Goal: Information Seeking & Learning: Learn about a topic

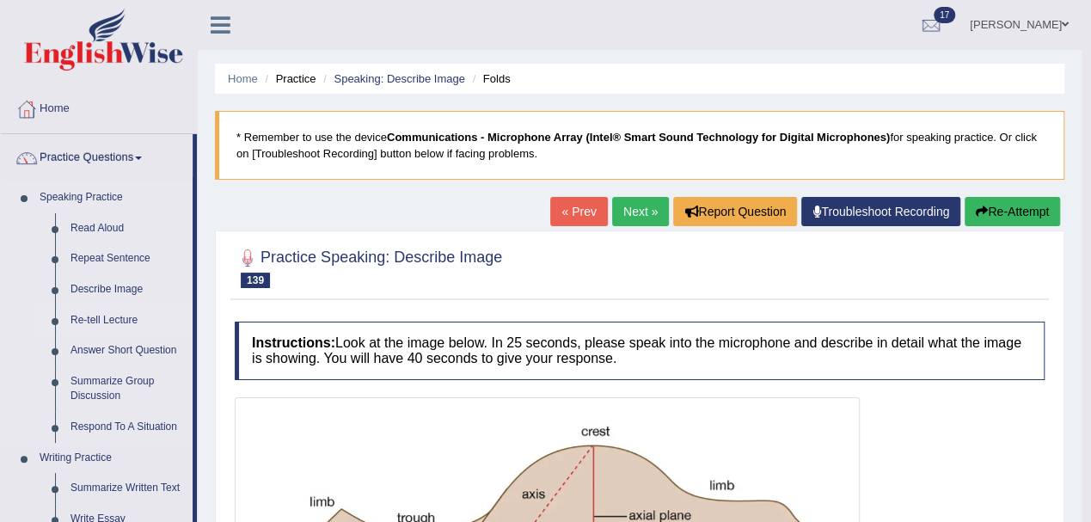
click at [91, 324] on link "Re-tell Lecture" at bounding box center [128, 320] width 130 height 31
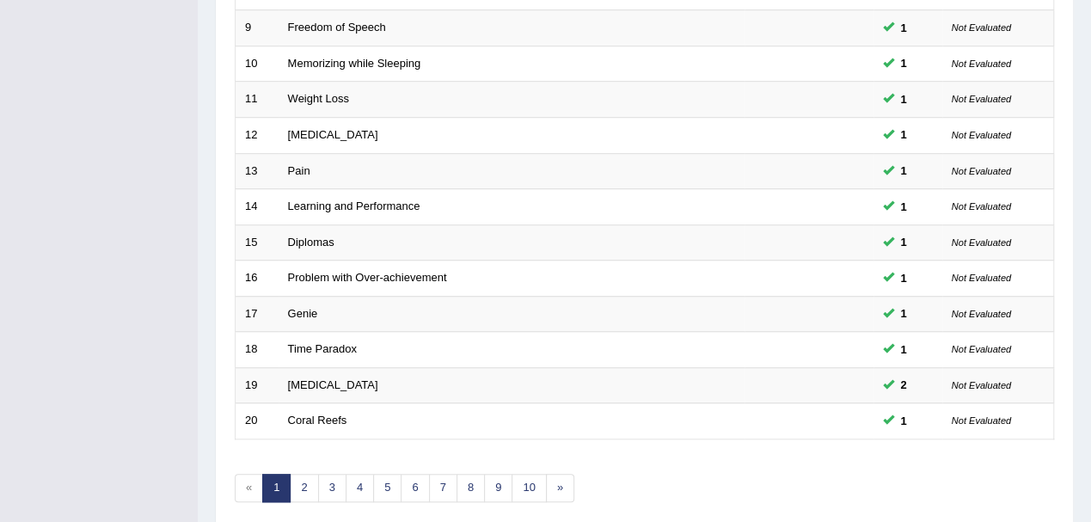
scroll to position [608, 0]
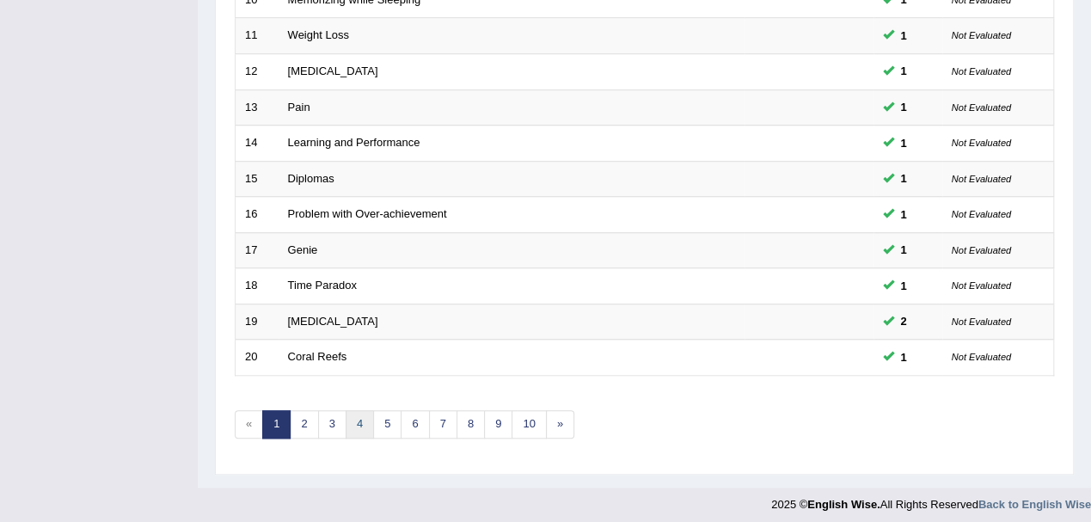
click at [362, 413] on link "4" at bounding box center [360, 424] width 28 height 28
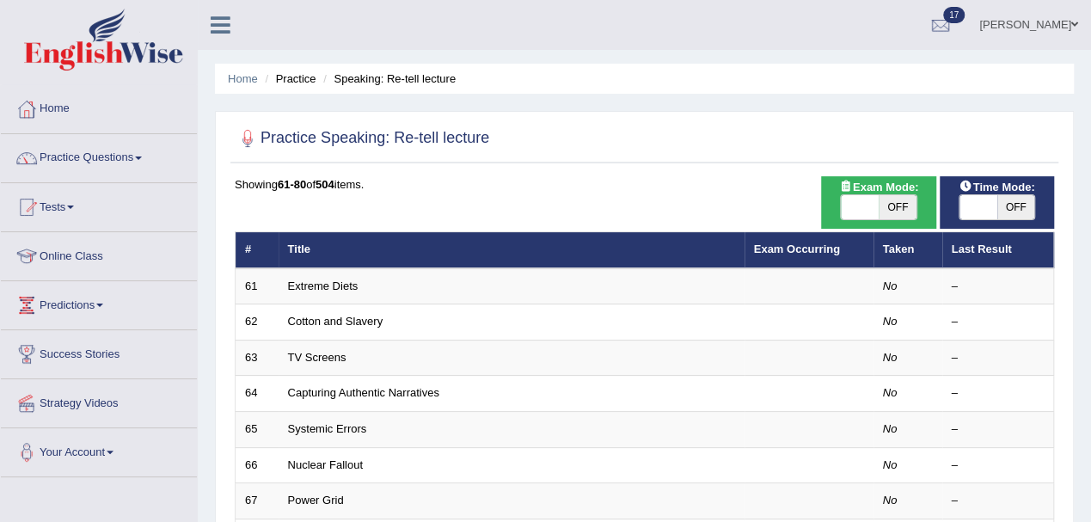
click at [903, 211] on span "OFF" at bounding box center [897, 207] width 38 height 24
checkbox input "true"
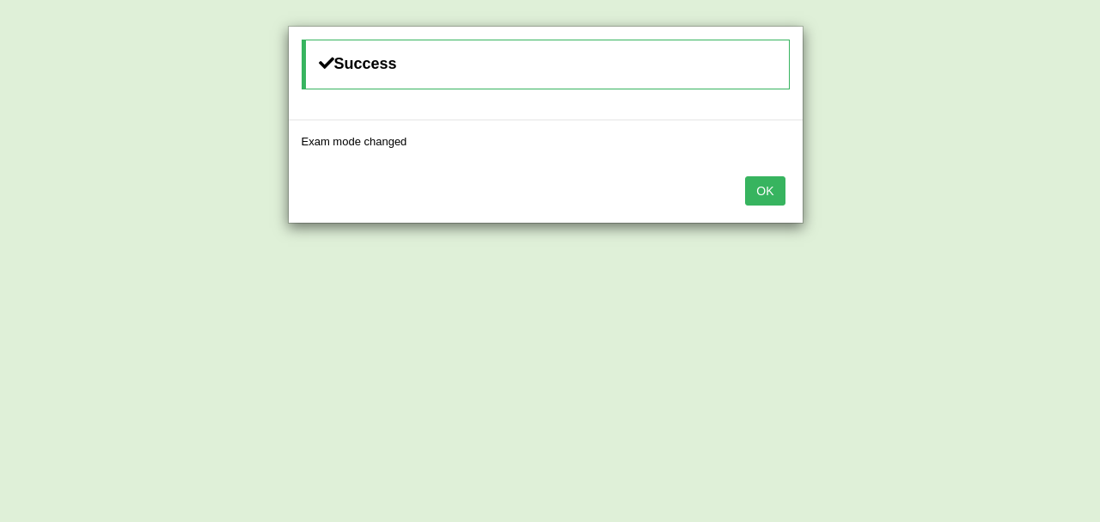
click at [772, 183] on button "OK" at bounding box center [765, 190] width 40 height 29
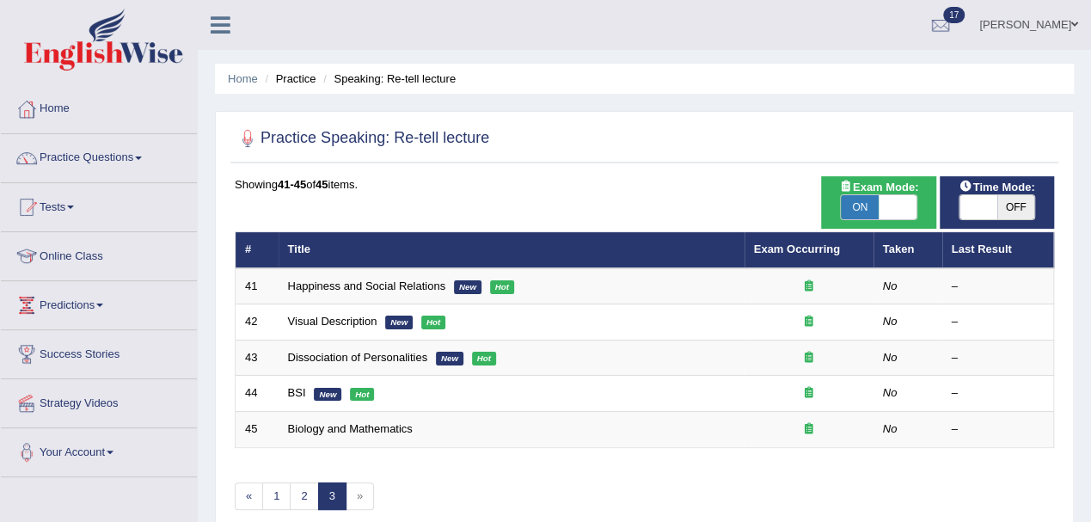
click at [846, 203] on span "ON" at bounding box center [860, 207] width 38 height 24
checkbox input "false"
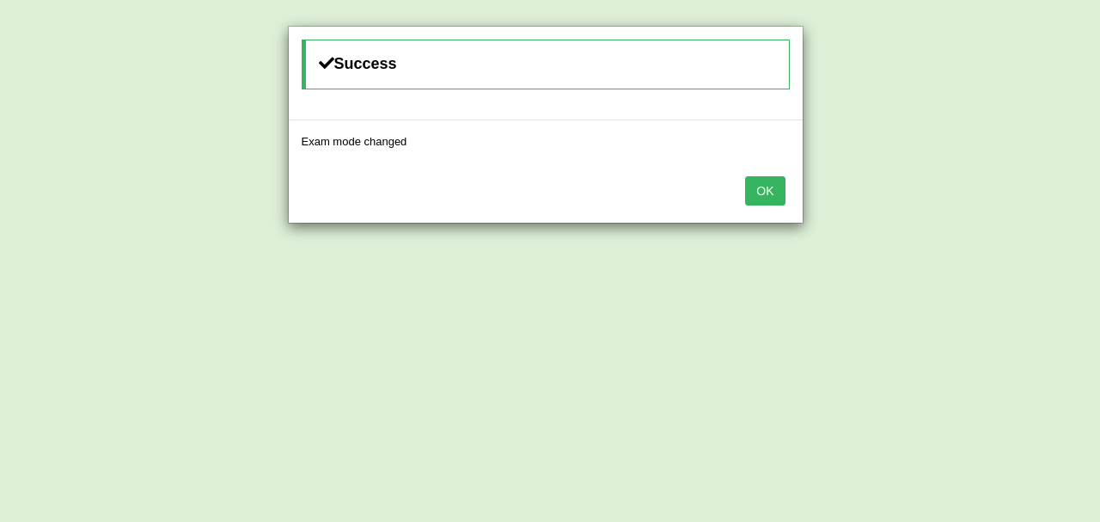
click at [778, 184] on button "OK" at bounding box center [765, 190] width 40 height 29
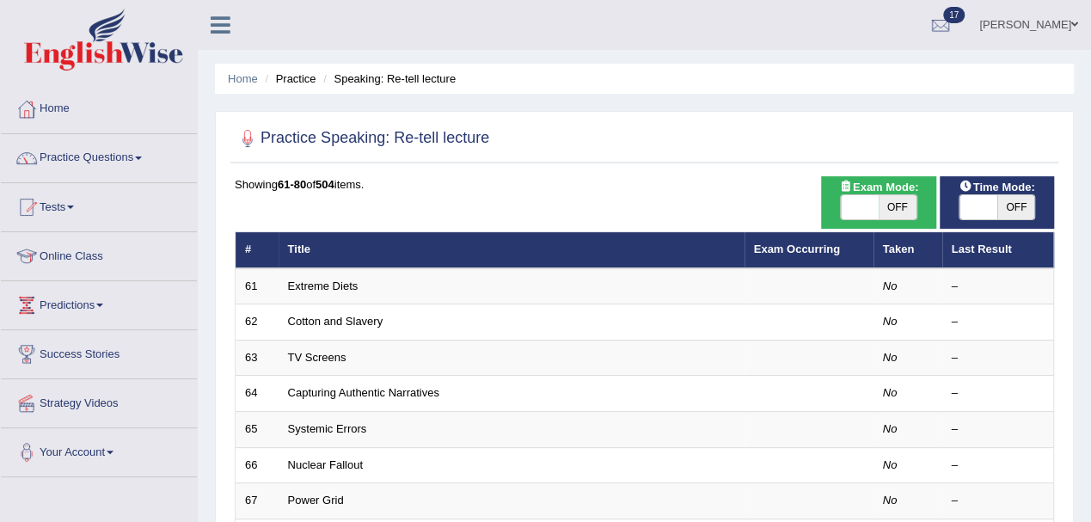
click at [1019, 208] on span "OFF" at bounding box center [1016, 207] width 38 height 24
checkbox input "true"
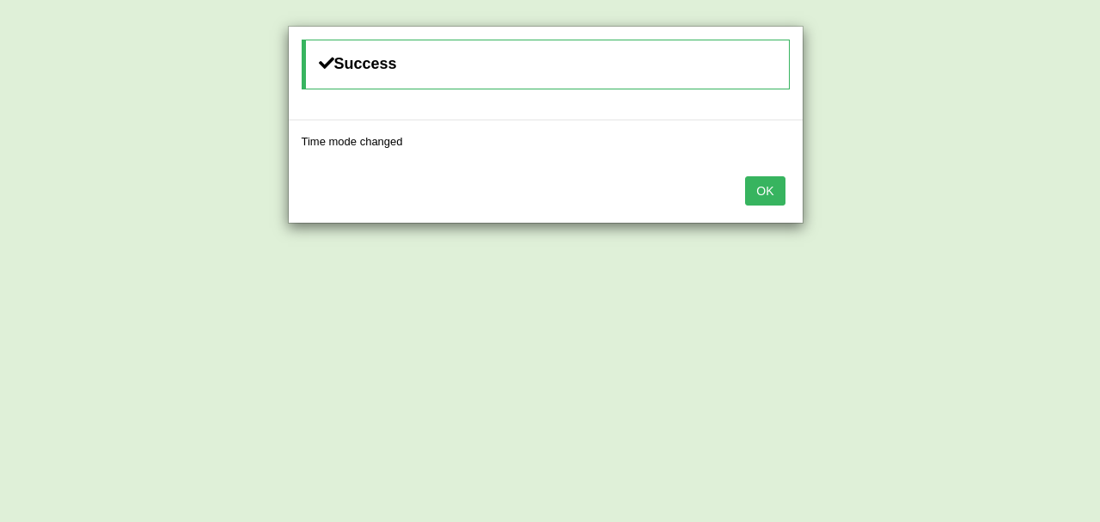
click at [763, 186] on button "OK" at bounding box center [765, 190] width 40 height 29
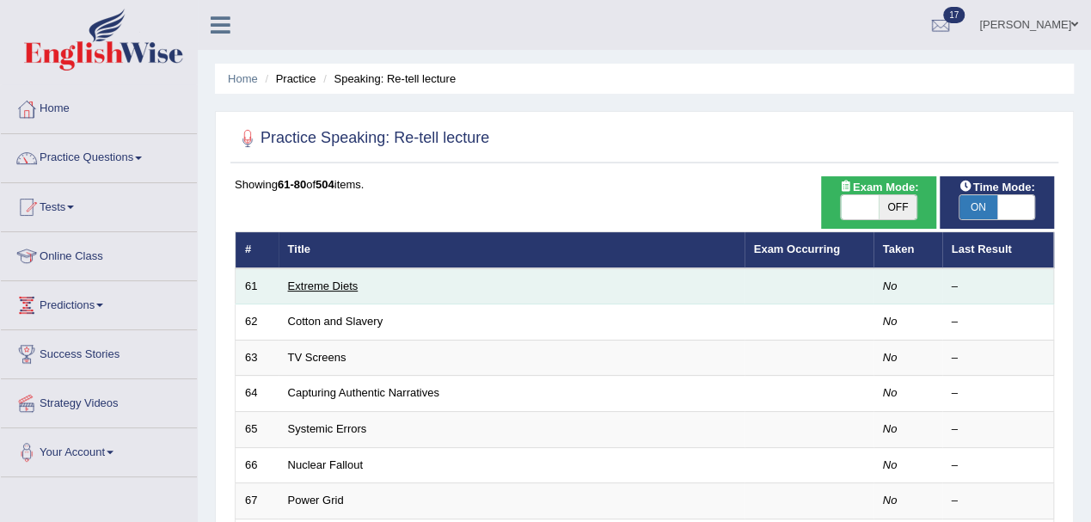
click at [334, 280] on link "Extreme Diets" at bounding box center [323, 285] width 70 height 13
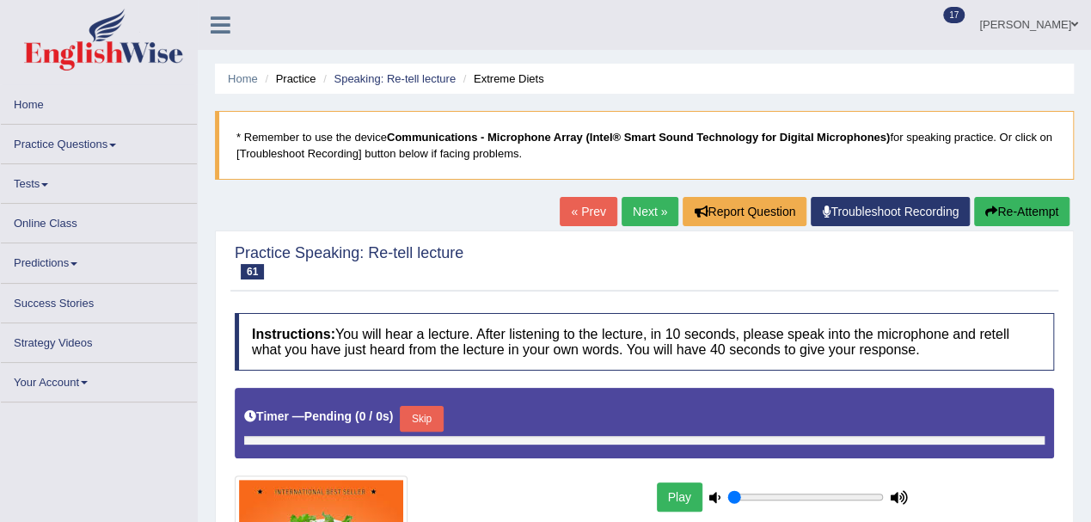
type input "1"
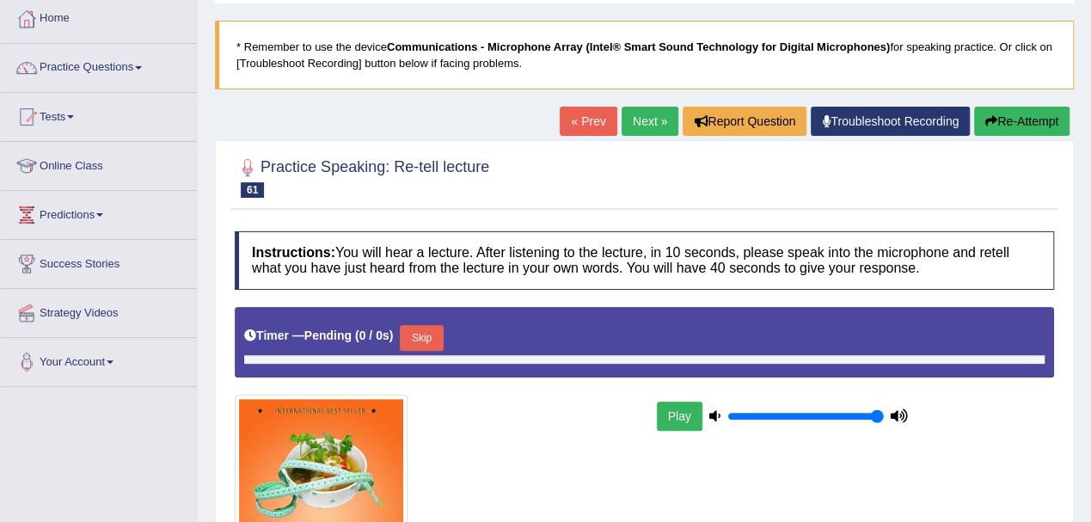
scroll to position [229, 0]
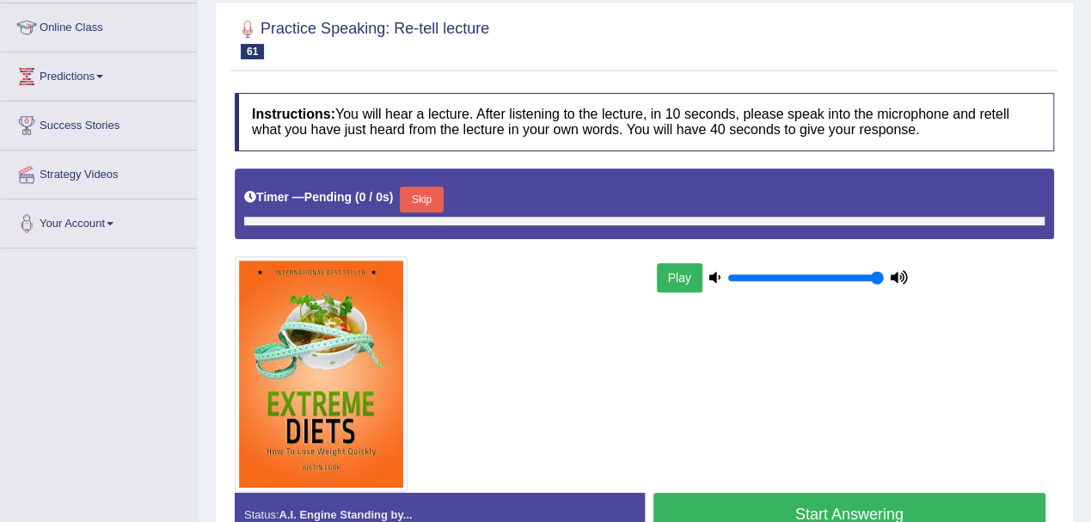
click at [713, 505] on button "Start Answering" at bounding box center [849, 515] width 393 height 44
click at [676, 278] on button "Play" at bounding box center [680, 277] width 46 height 29
click at [763, 515] on button "Start Answering" at bounding box center [849, 515] width 393 height 44
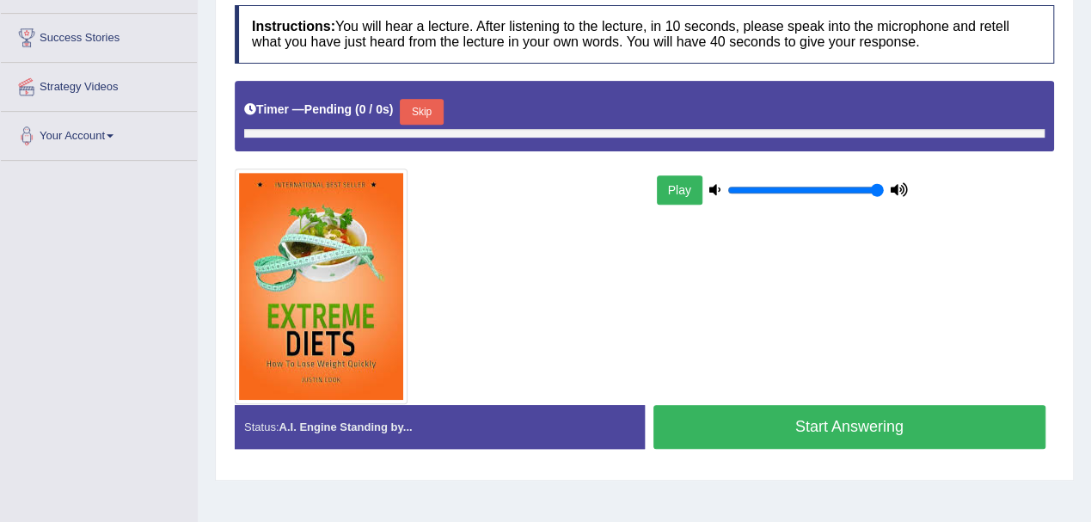
scroll to position [344, 0]
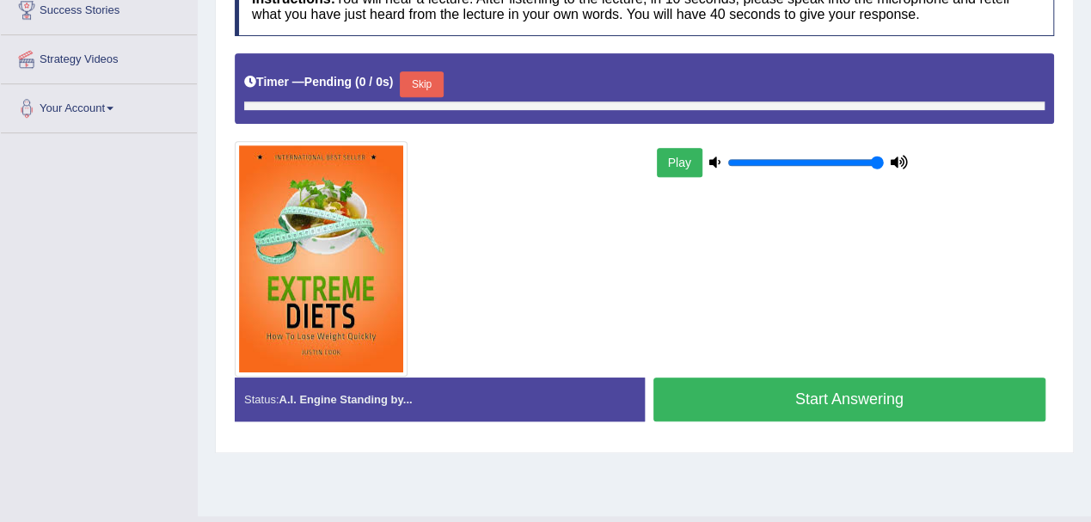
click at [813, 390] on button "Start Answering" at bounding box center [849, 399] width 393 height 44
click at [813, 394] on button "Start Answering" at bounding box center [849, 399] width 393 height 44
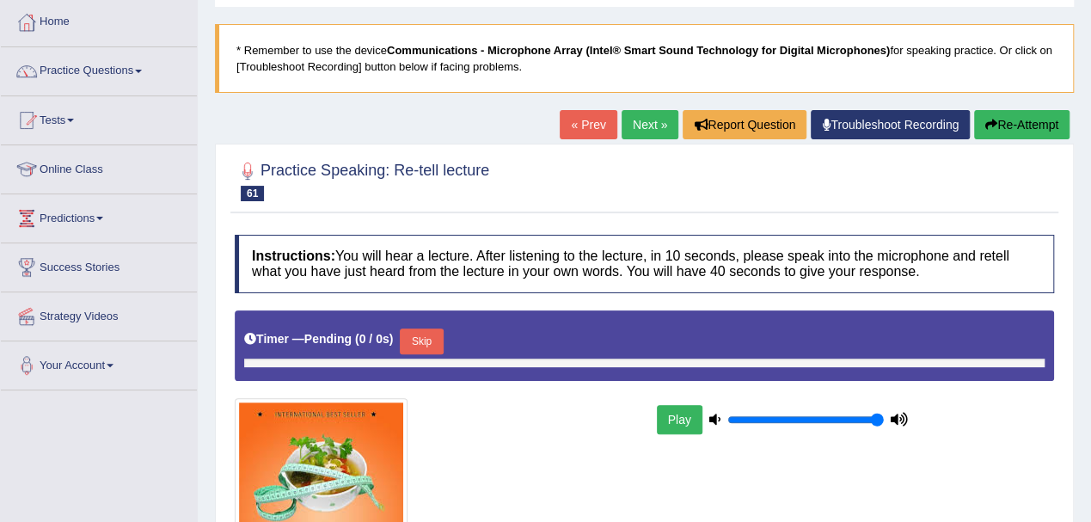
scroll to position [114, 0]
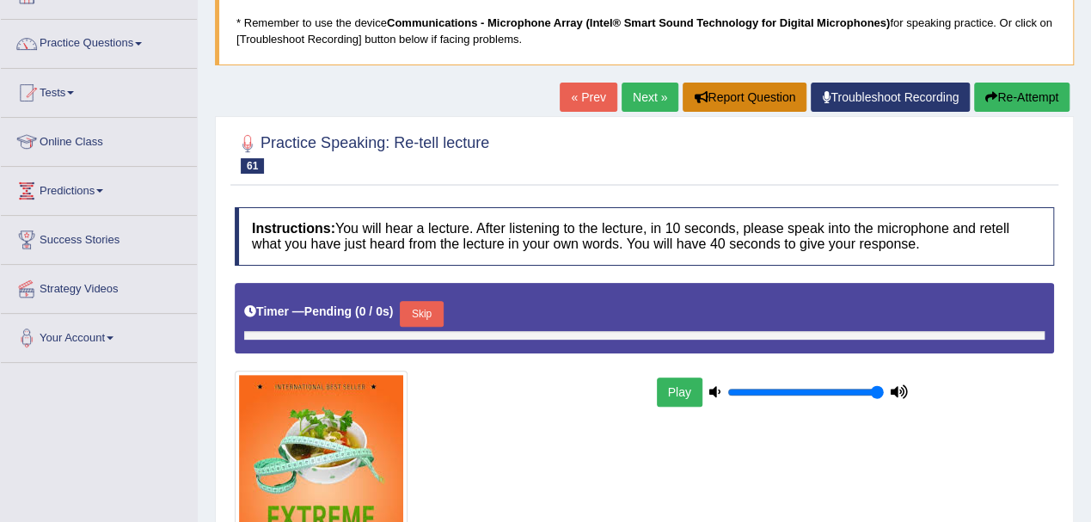
click at [727, 89] on button "Report Question" at bounding box center [744, 97] width 124 height 29
click at [721, 98] on button "Report Question" at bounding box center [744, 97] width 124 height 29
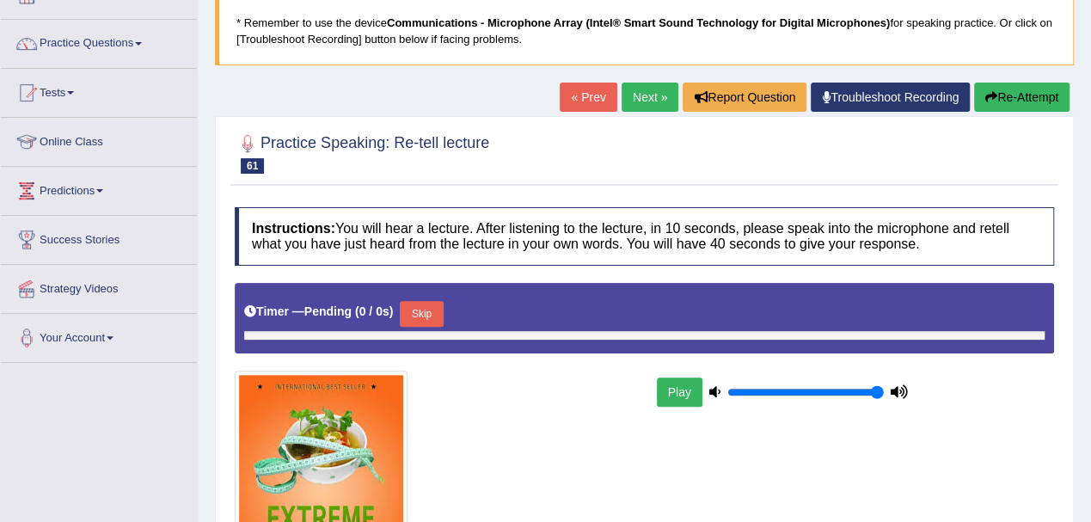
click at [922, 95] on link "Troubleshoot Recording" at bounding box center [890, 97] width 159 height 29
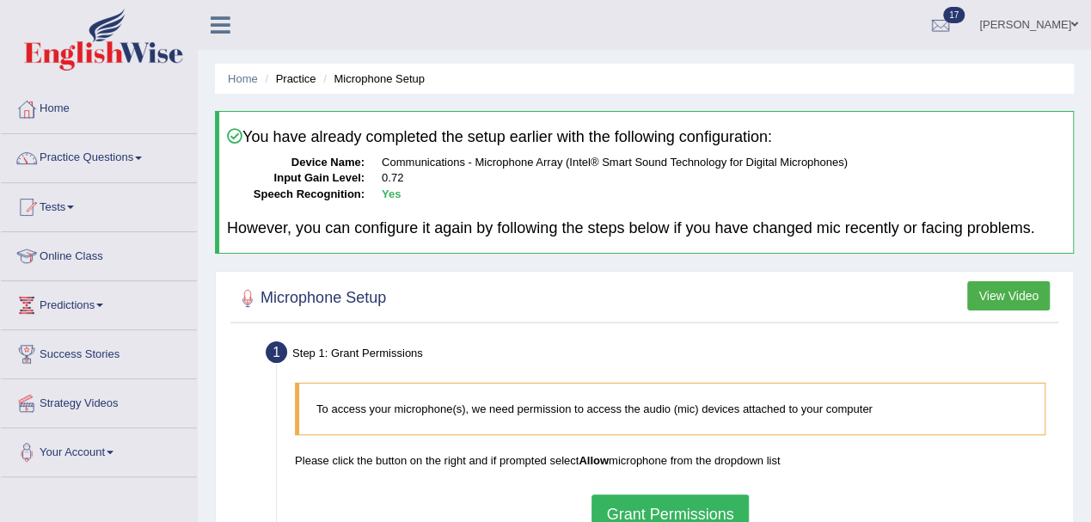
click at [990, 300] on button "View Video" at bounding box center [1008, 295] width 83 height 29
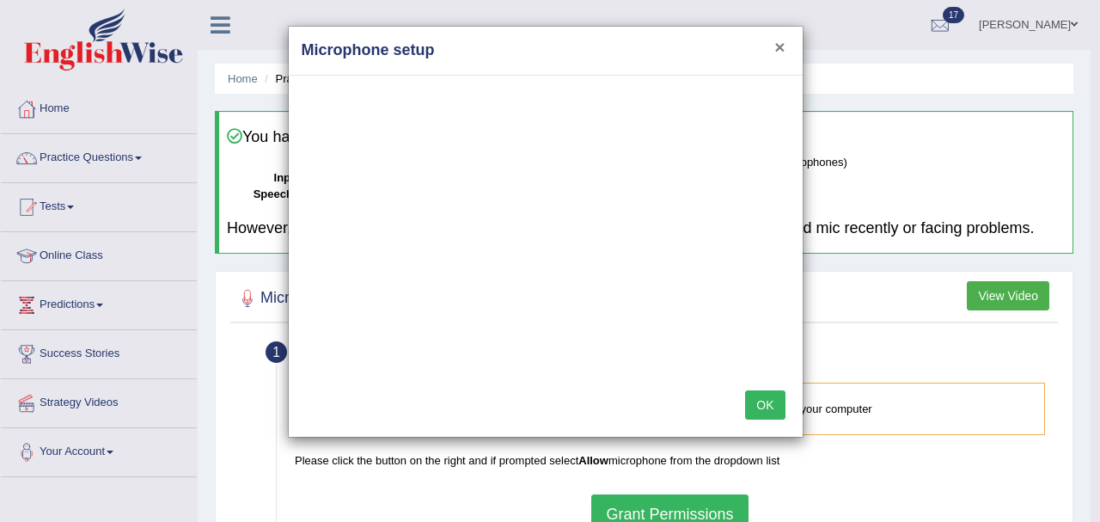
click at [785, 43] on button "×" at bounding box center [779, 47] width 10 height 18
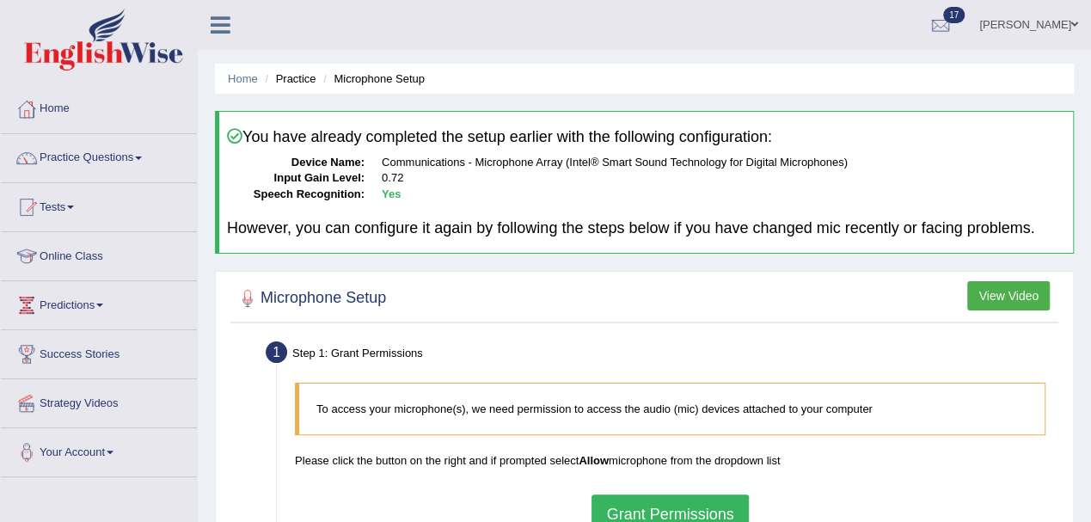
scroll to position [380, 0]
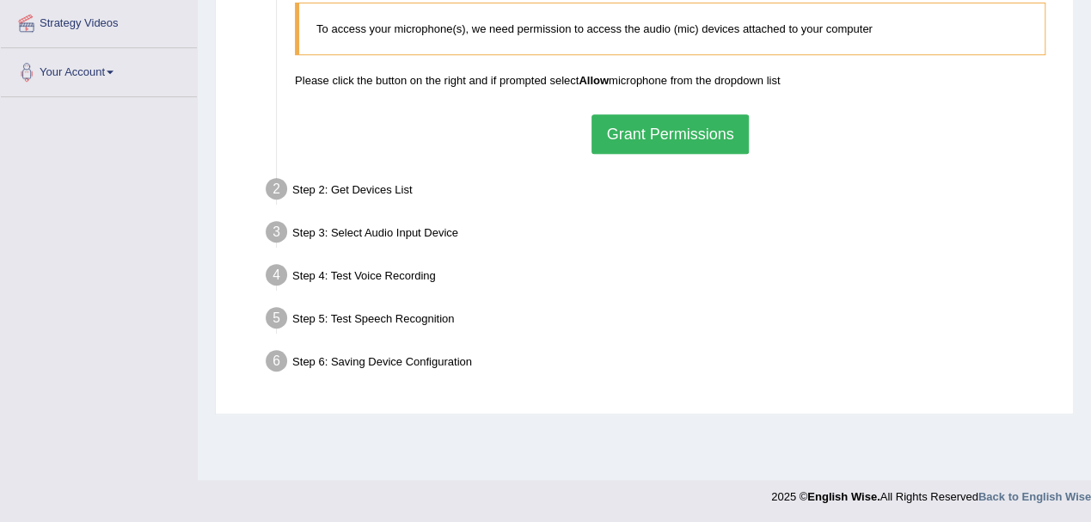
click at [669, 142] on button "Grant Permissions" at bounding box center [669, 134] width 156 height 40
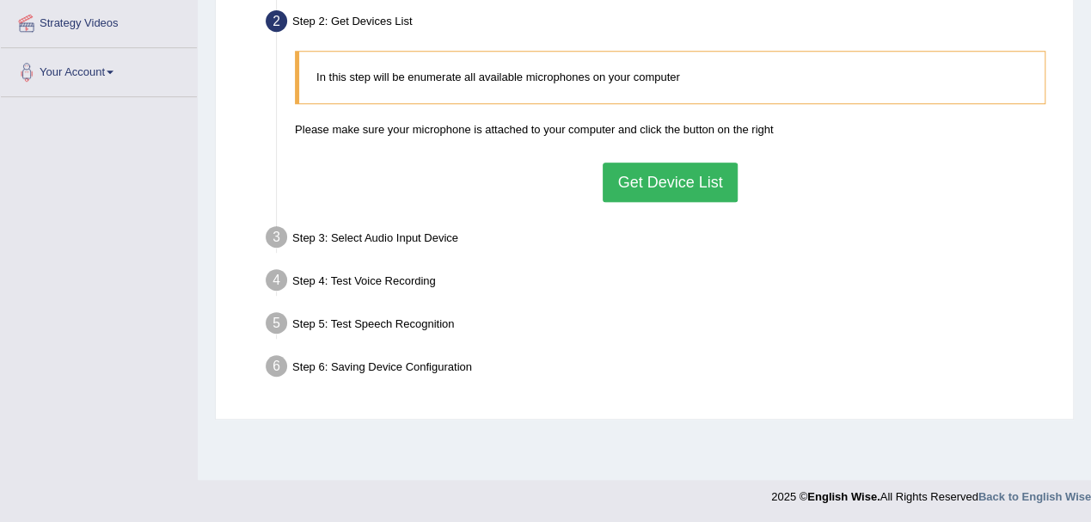
click at [646, 185] on button "Get Device List" at bounding box center [670, 182] width 134 height 40
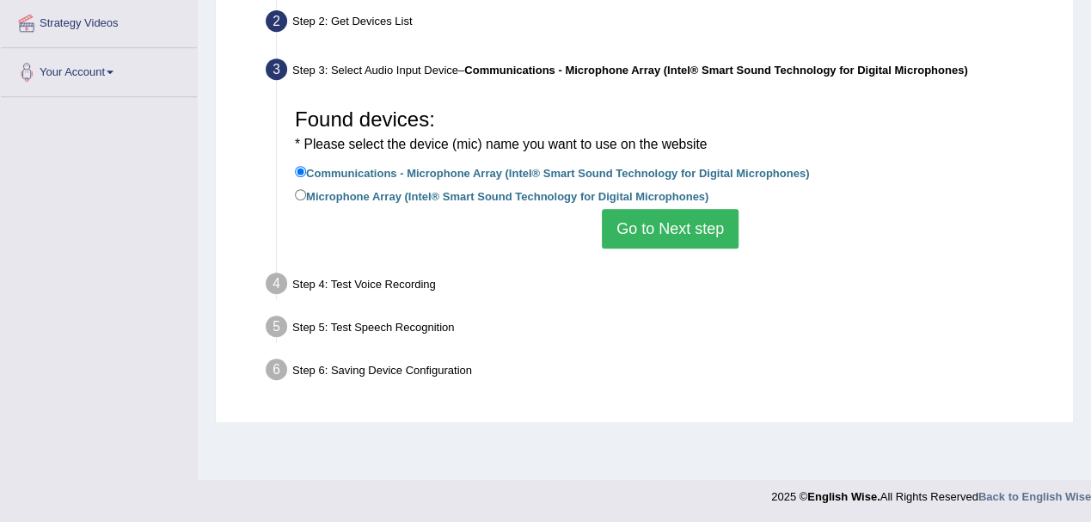
click at [658, 230] on button "Go to Next step" at bounding box center [670, 229] width 137 height 40
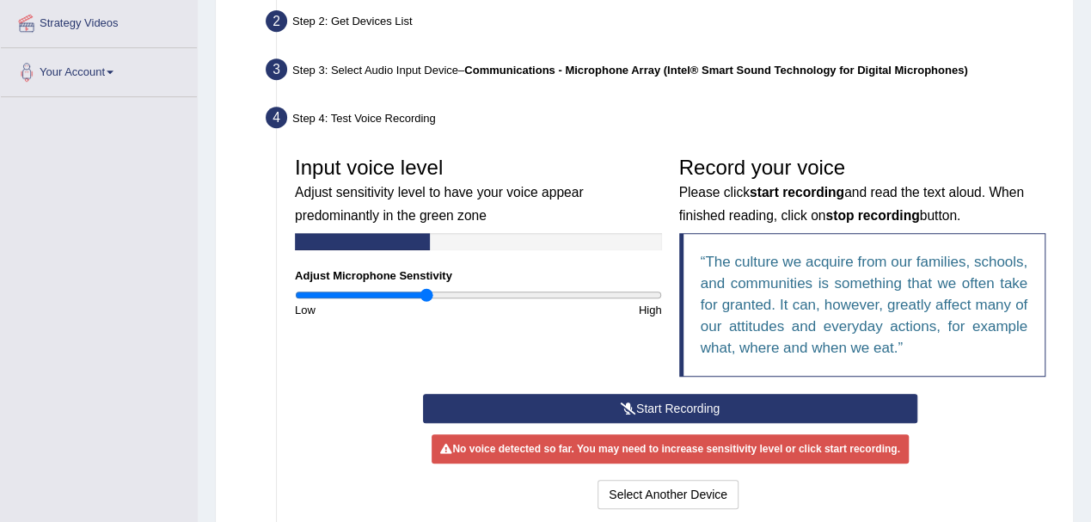
click at [542, 404] on button "Start Recording" at bounding box center [670, 408] width 494 height 29
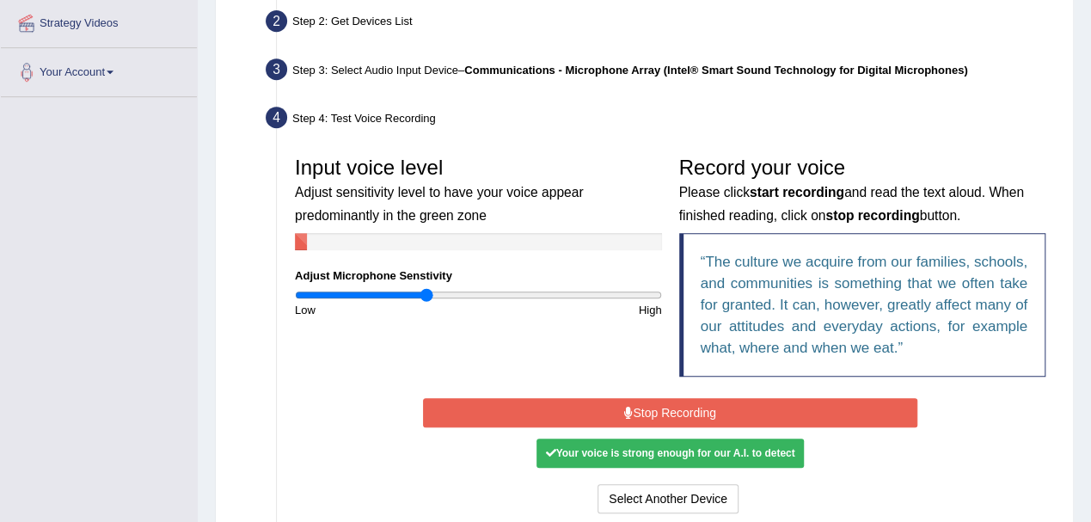
click at [615, 415] on button "Stop Recording" at bounding box center [670, 412] width 494 height 29
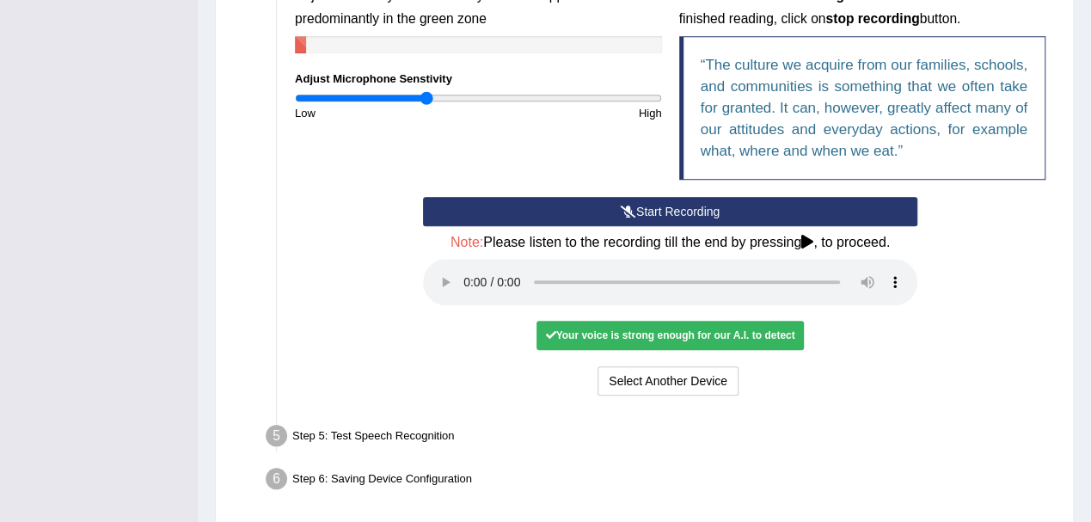
scroll to position [609, 0]
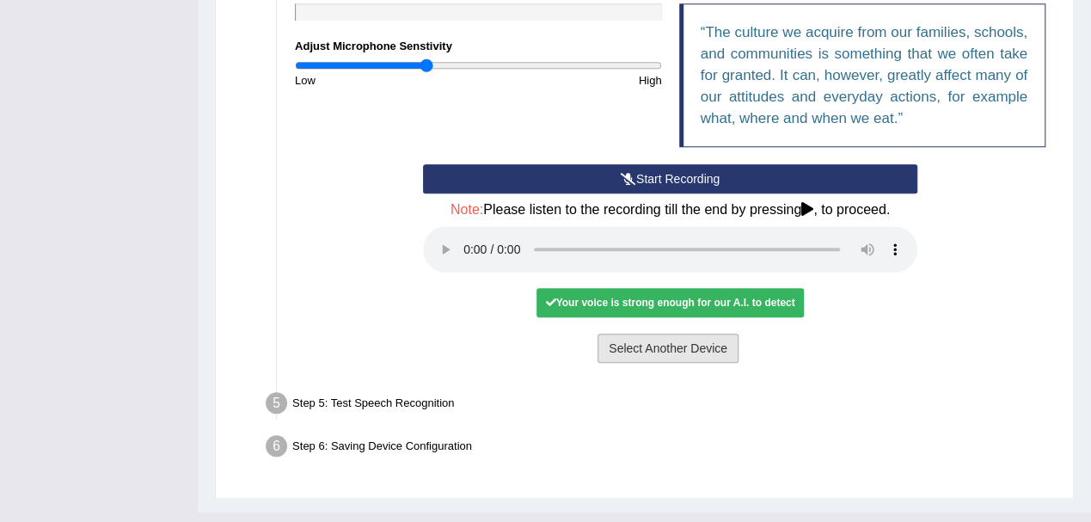
click at [633, 346] on button "Select Another Device" at bounding box center [667, 348] width 141 height 29
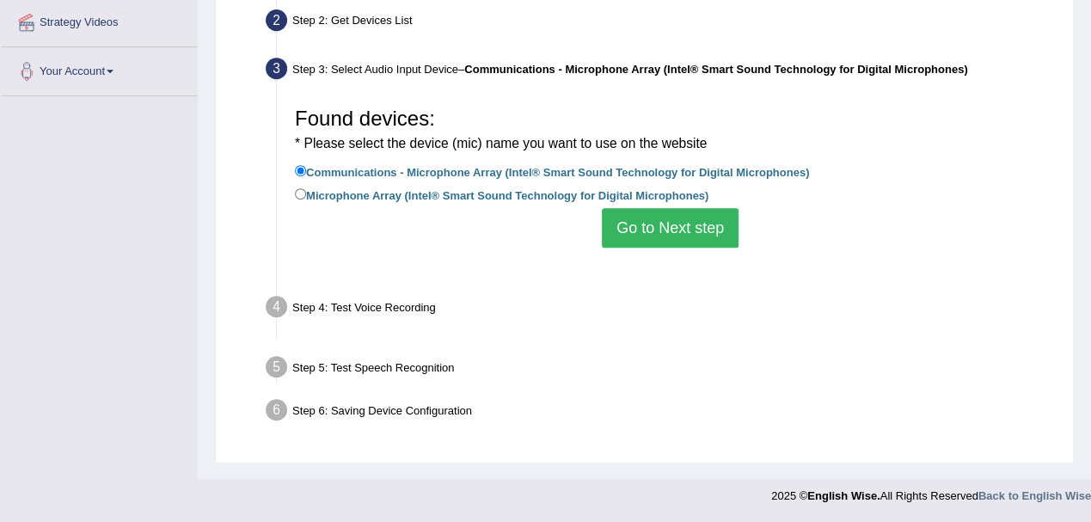
scroll to position [380, 0]
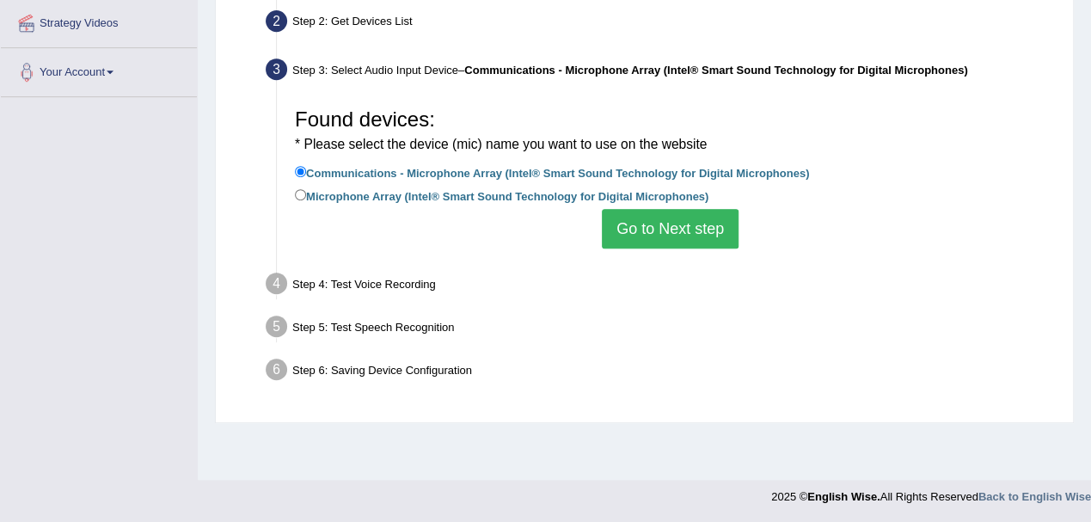
click at [667, 228] on button "Go to Next step" at bounding box center [670, 229] width 137 height 40
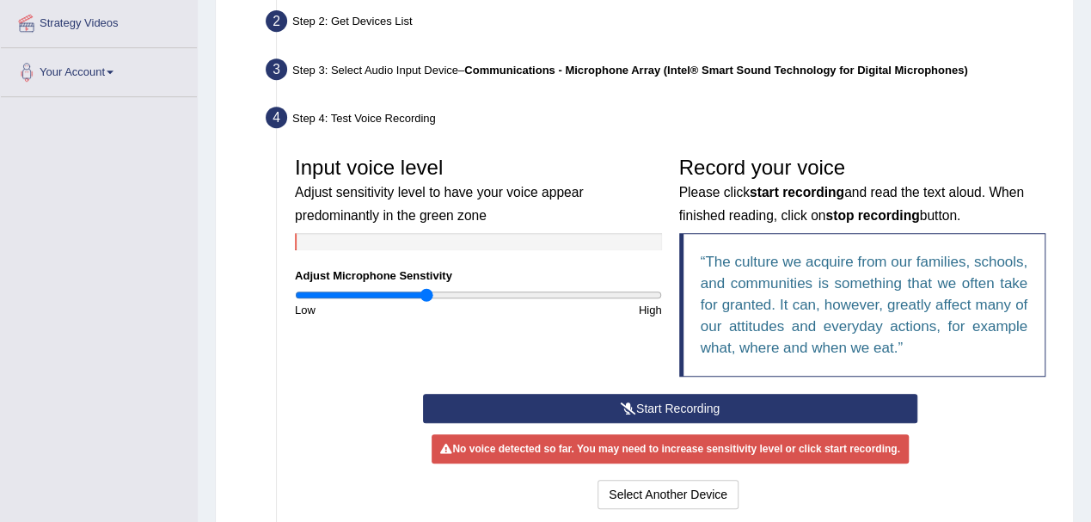
scroll to position [555, 0]
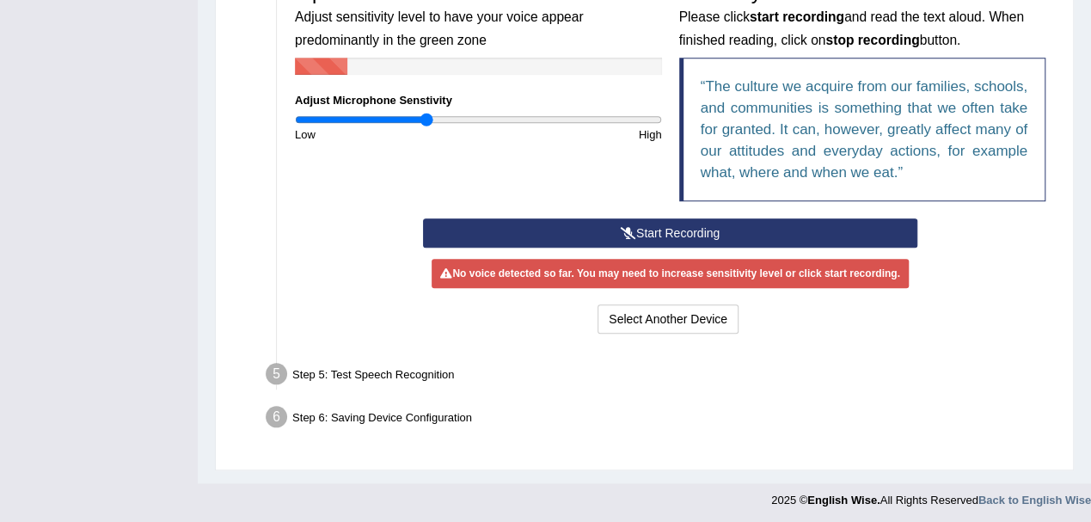
click at [563, 229] on button "Start Recording" at bounding box center [670, 232] width 494 height 29
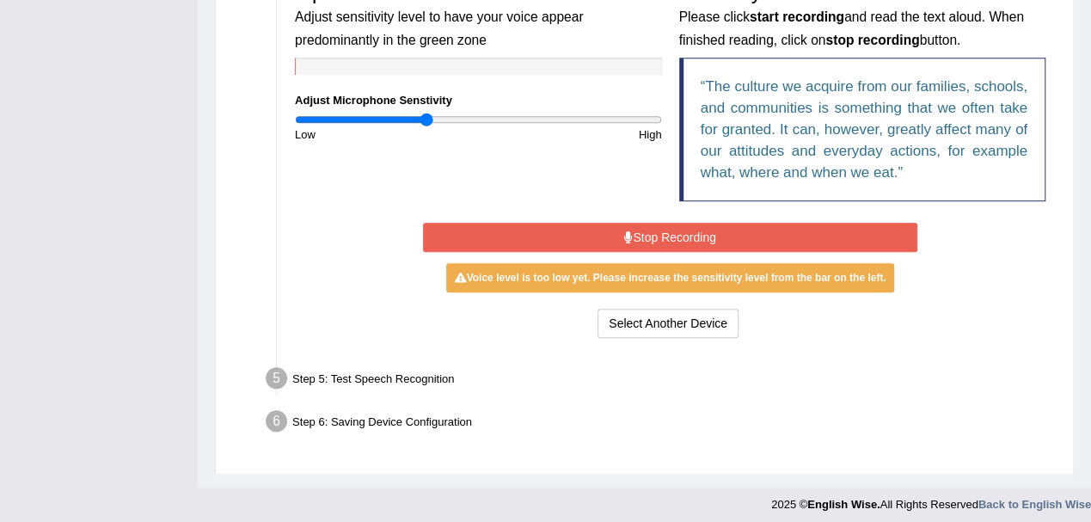
click at [564, 229] on button "Stop Recording" at bounding box center [670, 237] width 494 height 29
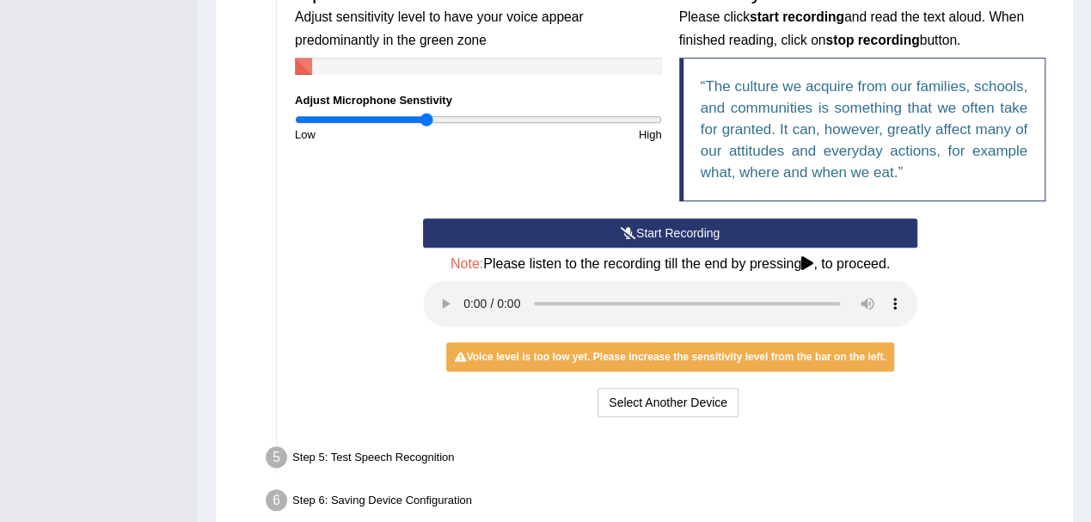
click at [624, 227] on icon at bounding box center [628, 233] width 15 height 12
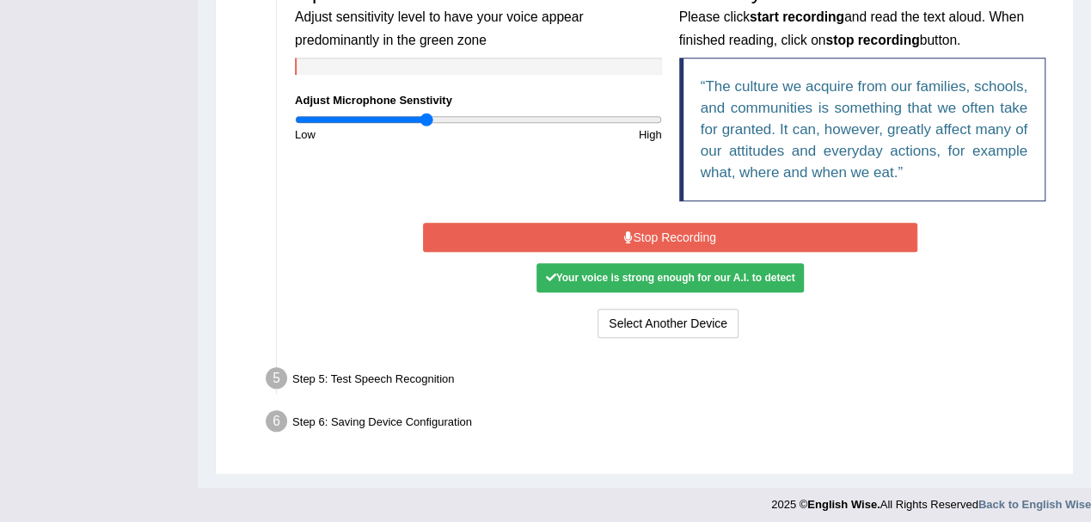
click at [680, 228] on button "Stop Recording" at bounding box center [670, 237] width 494 height 29
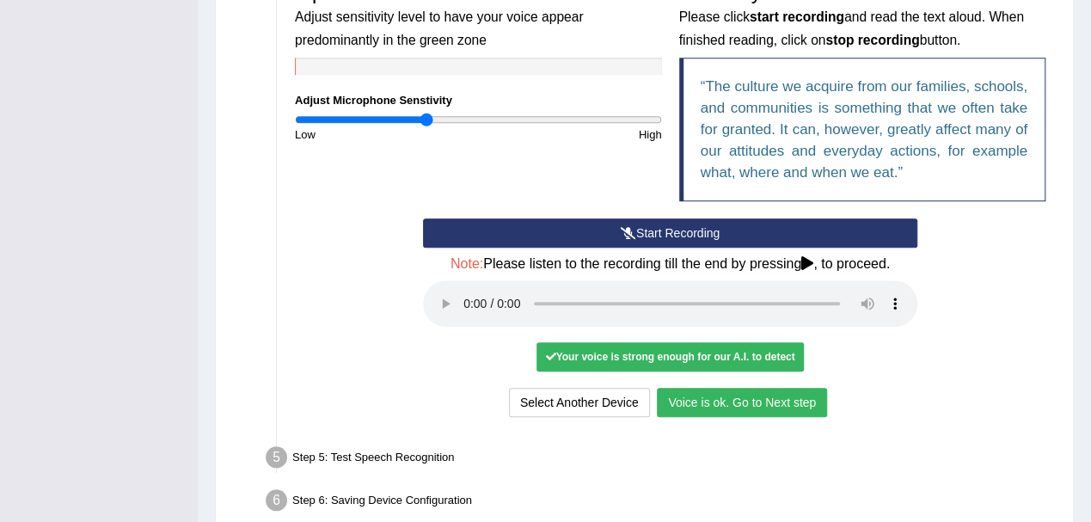
click at [761, 399] on button "Voice is ok. Go to Next step" at bounding box center [742, 402] width 170 height 29
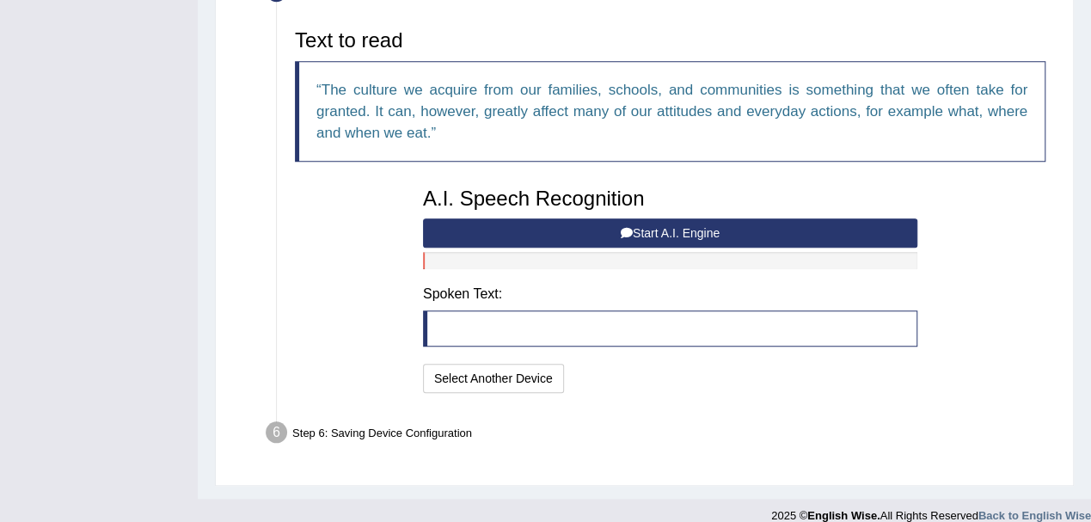
click at [565, 230] on button "Start A.I. Engine" at bounding box center [670, 232] width 494 height 29
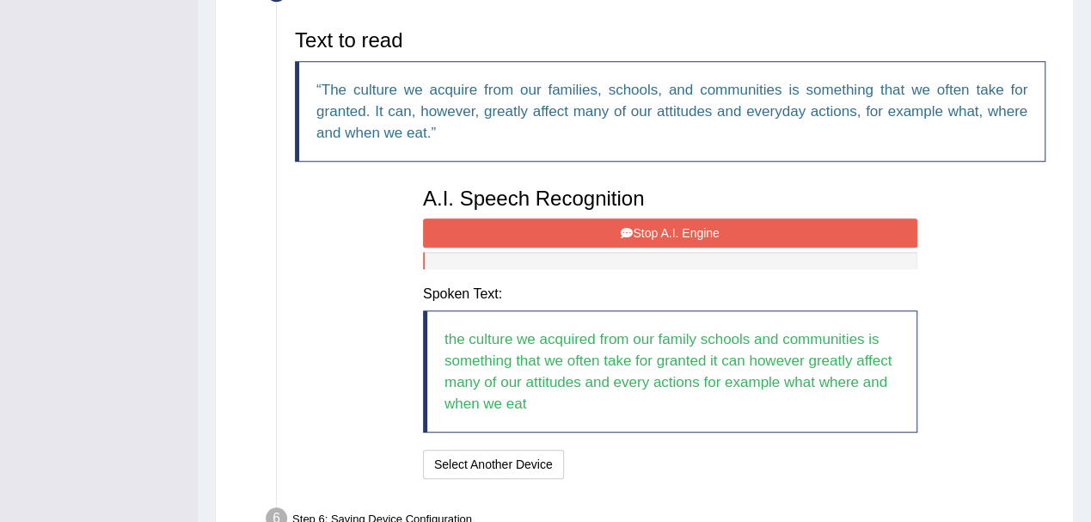
click at [641, 232] on button "Stop A.I. Engine" at bounding box center [670, 232] width 494 height 29
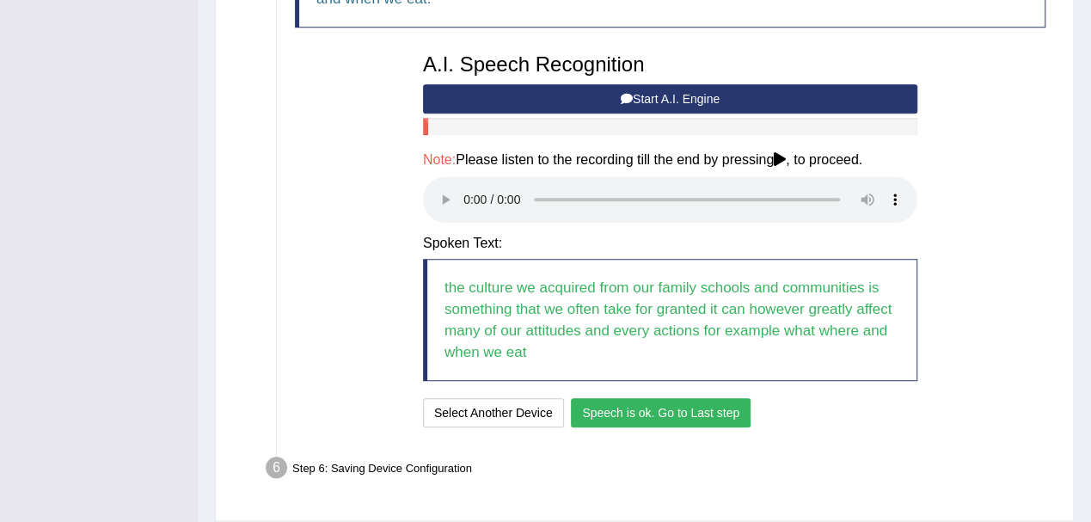
scroll to position [740, 0]
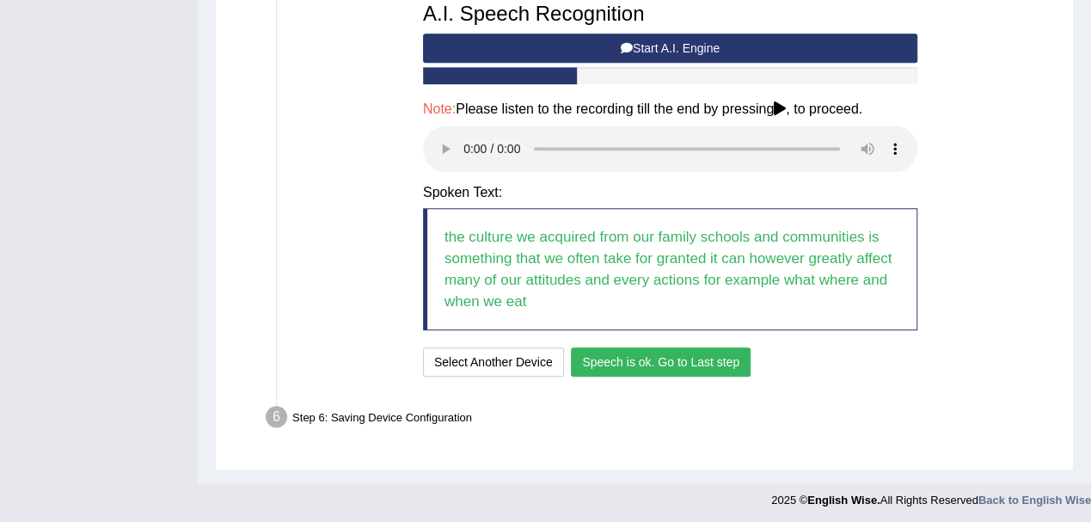
click at [664, 364] on button "Speech is ok. Go to Last step" at bounding box center [661, 361] width 180 height 29
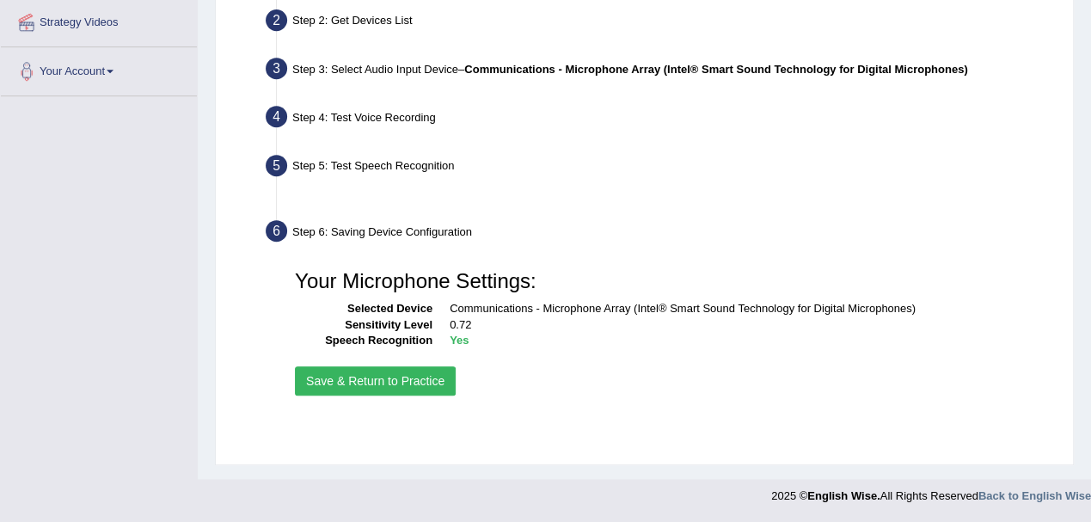
scroll to position [380, 0]
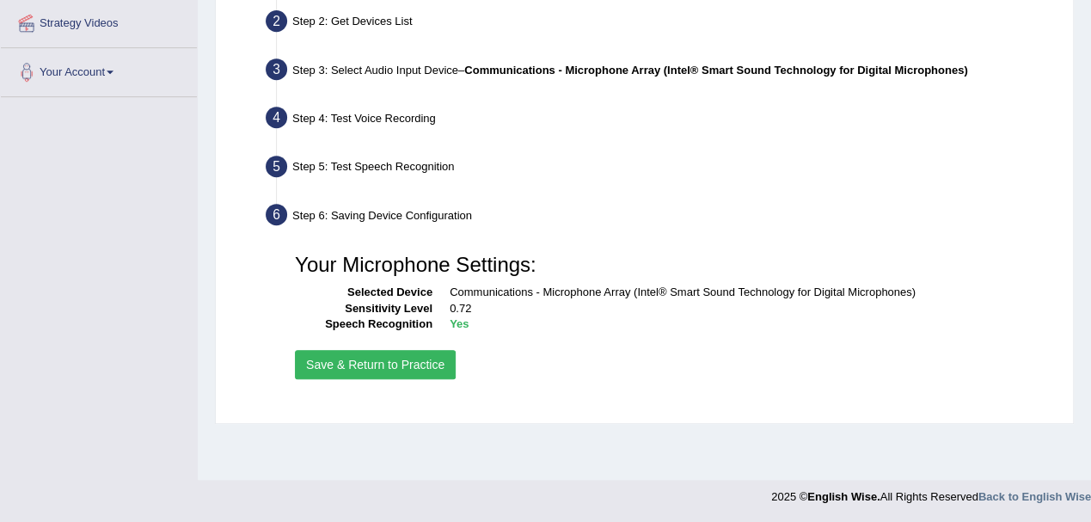
click at [380, 367] on button "Save & Return to Practice" at bounding box center [375, 364] width 161 height 29
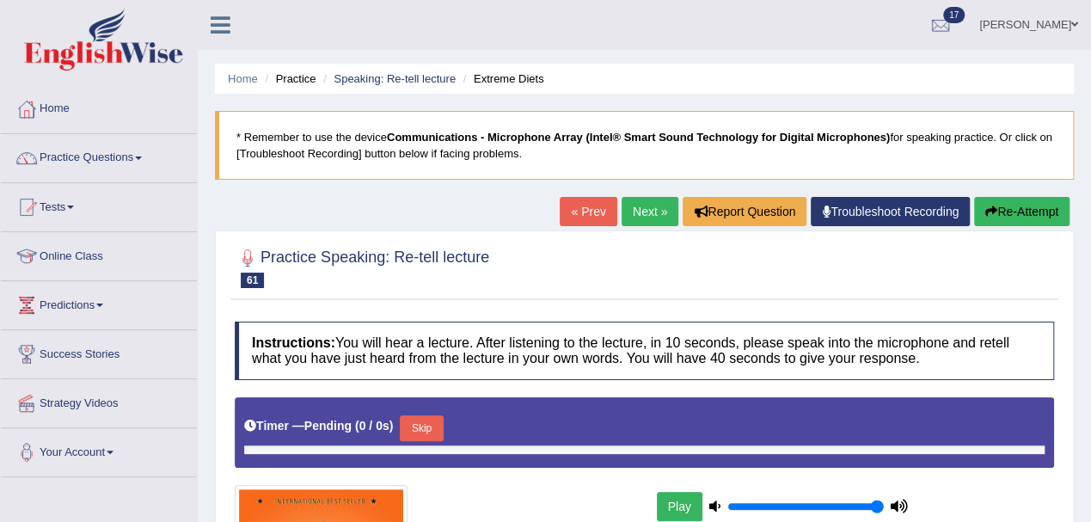
scroll to position [380, 0]
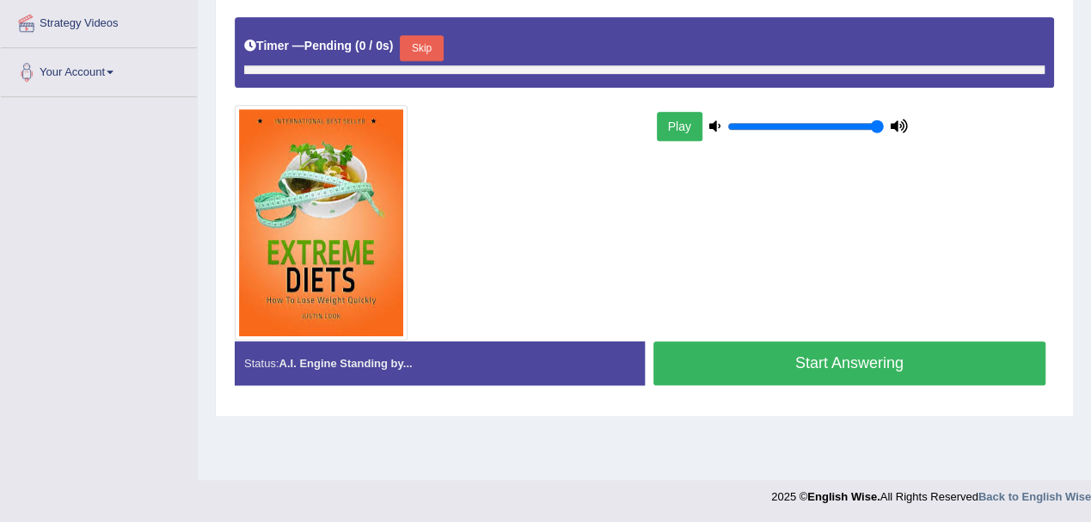
click at [700, 361] on button "Start Answering" at bounding box center [849, 363] width 393 height 44
click at [487, 367] on div "Status: A.I. Engine Standing by..." at bounding box center [440, 363] width 410 height 44
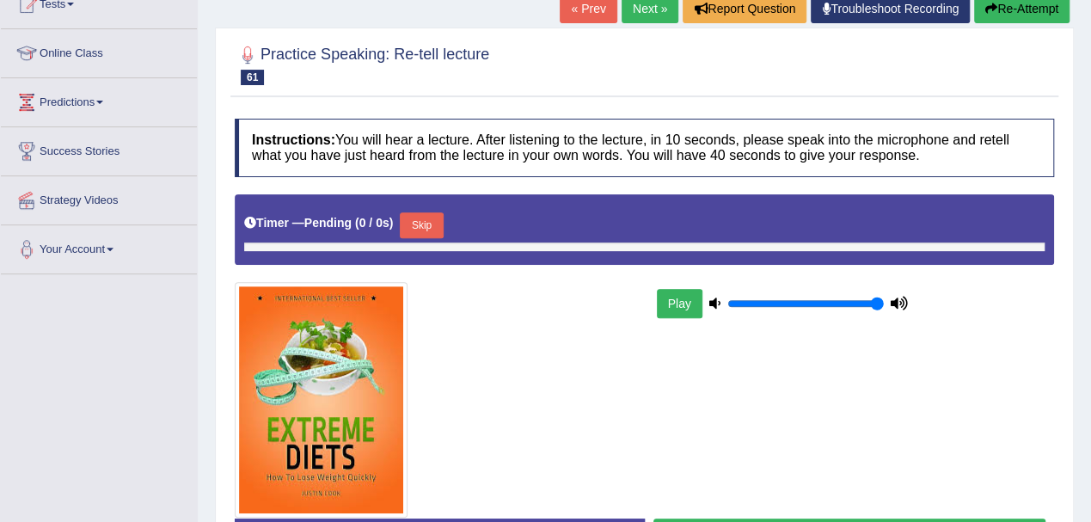
scroll to position [0, 0]
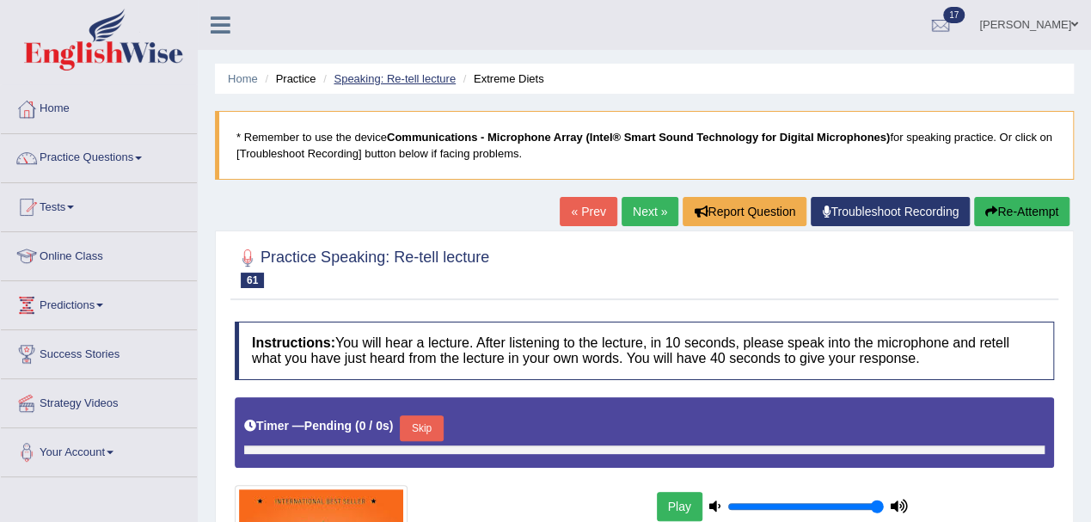
click at [404, 76] on link "Speaking: Re-tell lecture" at bounding box center [395, 78] width 122 height 13
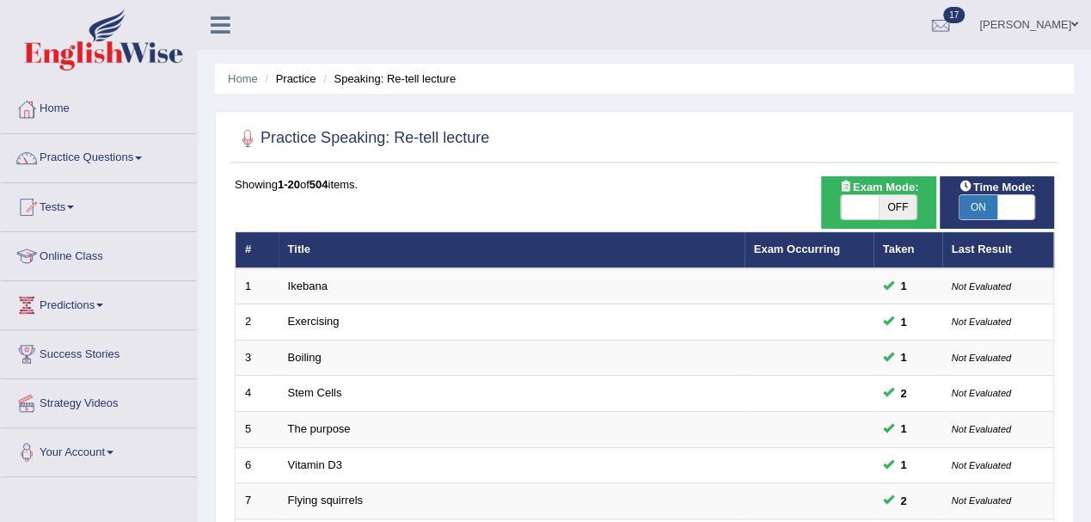
click at [987, 202] on span "ON" at bounding box center [978, 207] width 38 height 24
checkbox input "false"
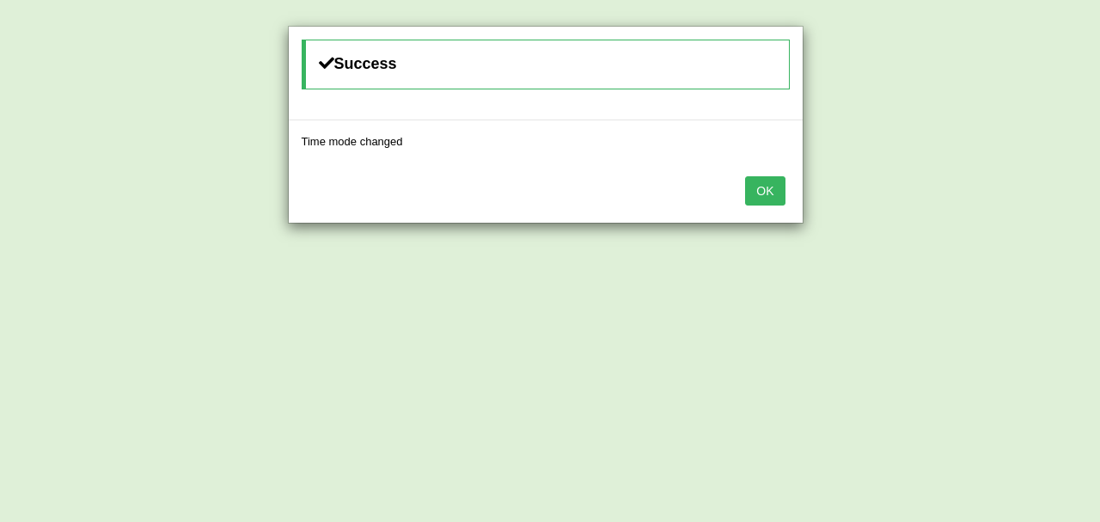
click at [762, 191] on button "OK" at bounding box center [765, 190] width 40 height 29
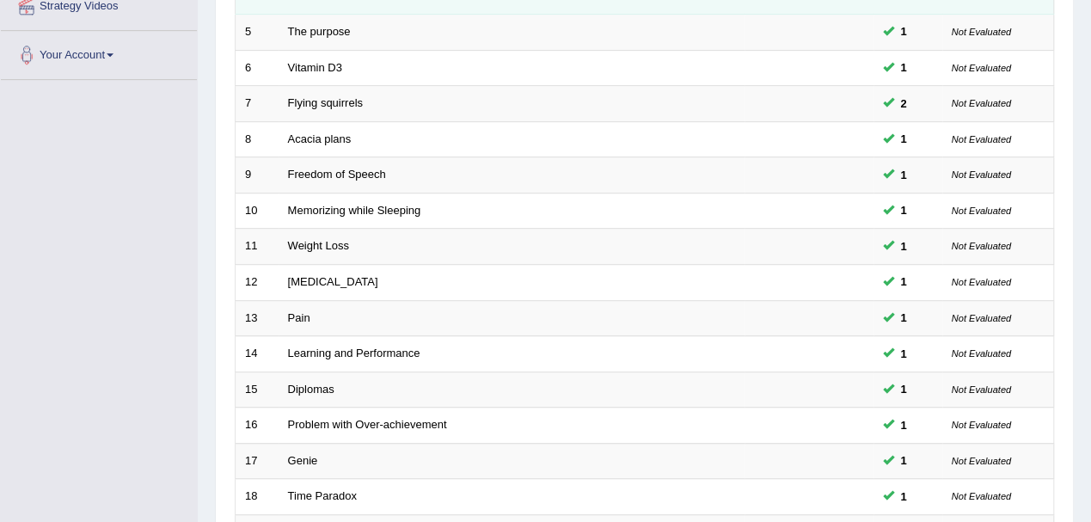
scroll to position [608, 0]
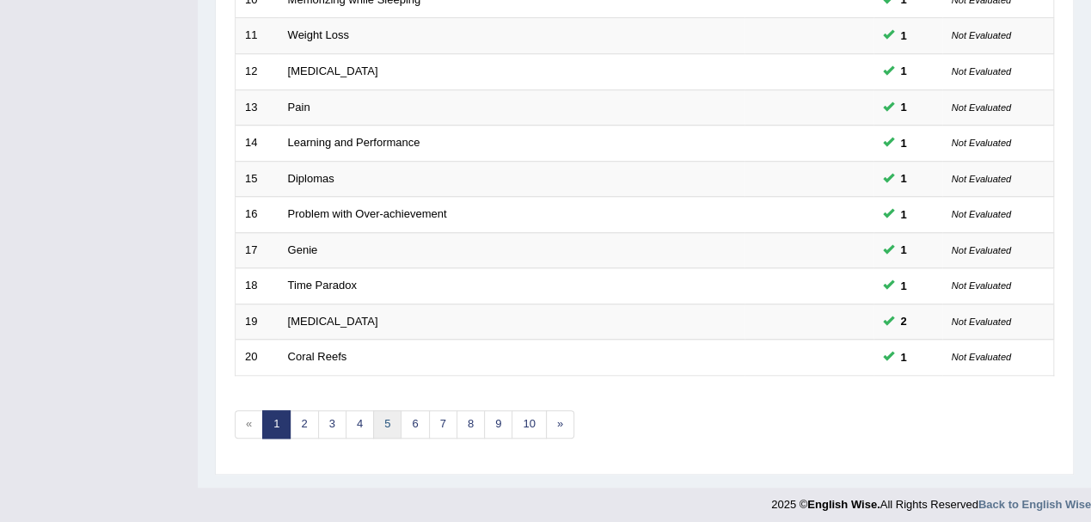
click at [376, 418] on link "5" at bounding box center [387, 424] width 28 height 28
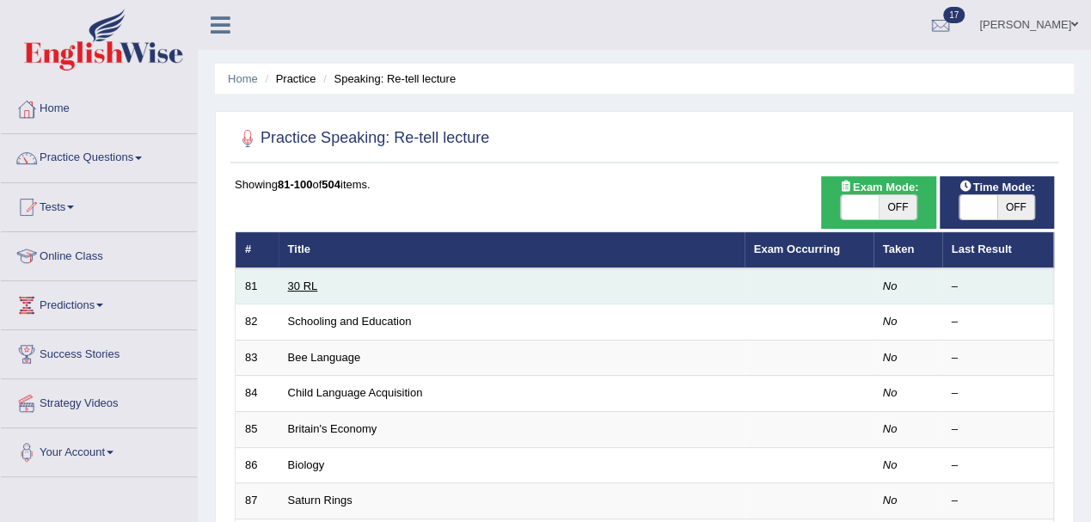
click at [299, 285] on link "30 RL" at bounding box center [303, 285] width 30 height 13
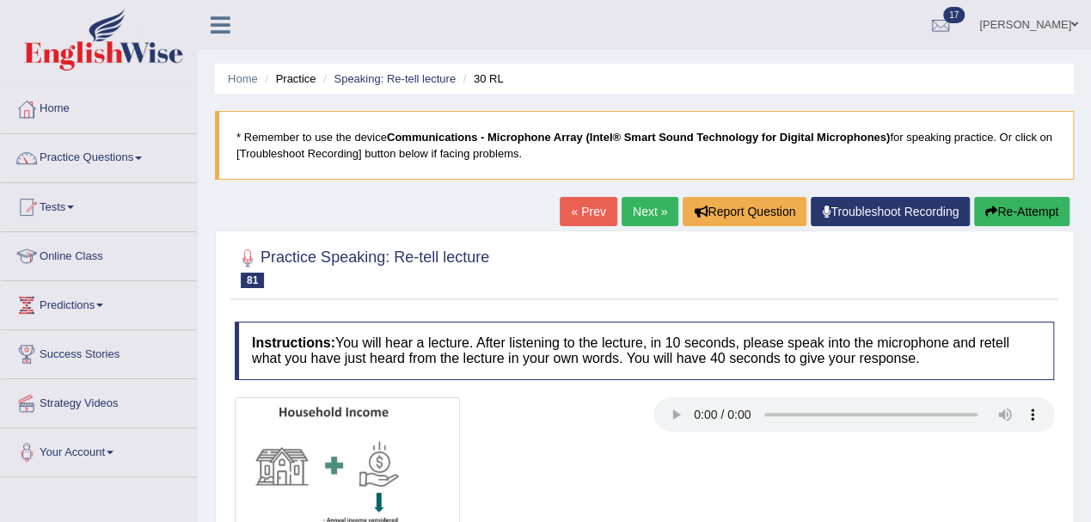
scroll to position [114, 0]
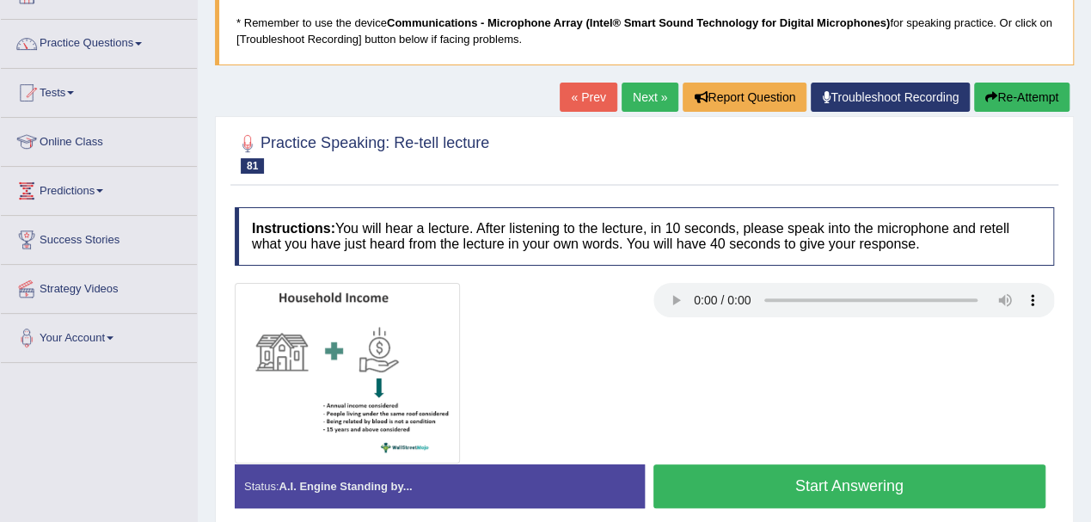
click at [693, 480] on button "Start Answering" at bounding box center [849, 486] width 393 height 44
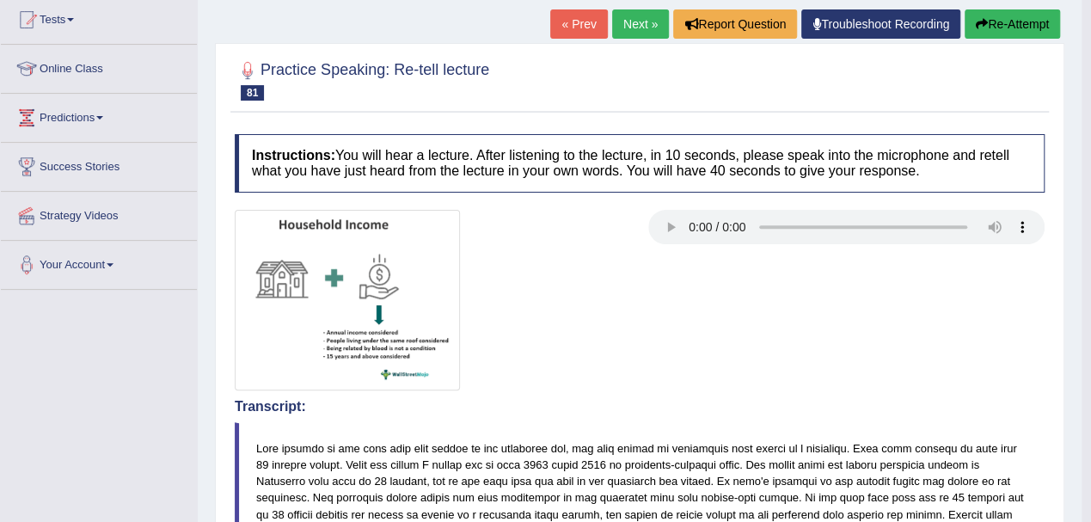
scroll to position [88, 0]
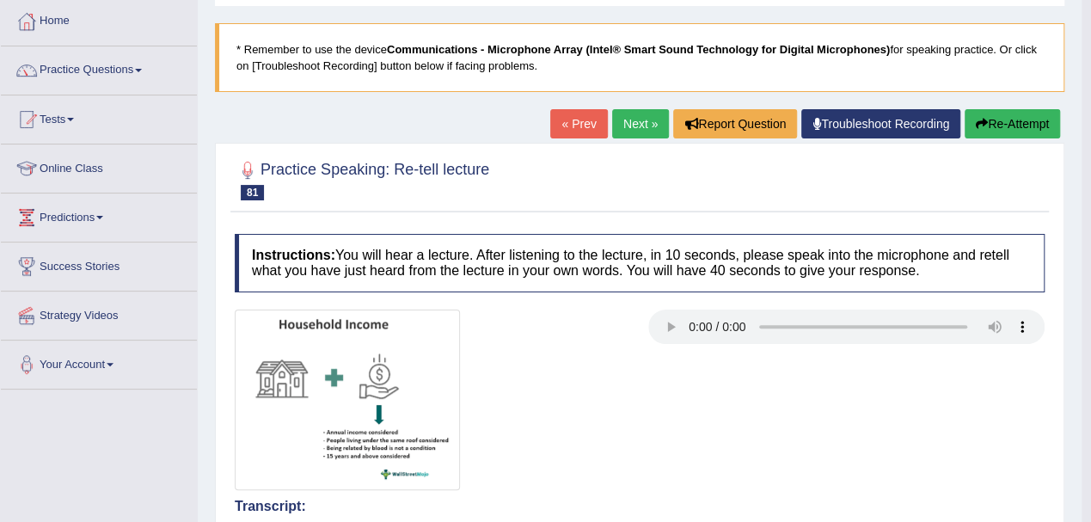
click at [1006, 115] on button "Re-Attempt" at bounding box center [1011, 123] width 95 height 29
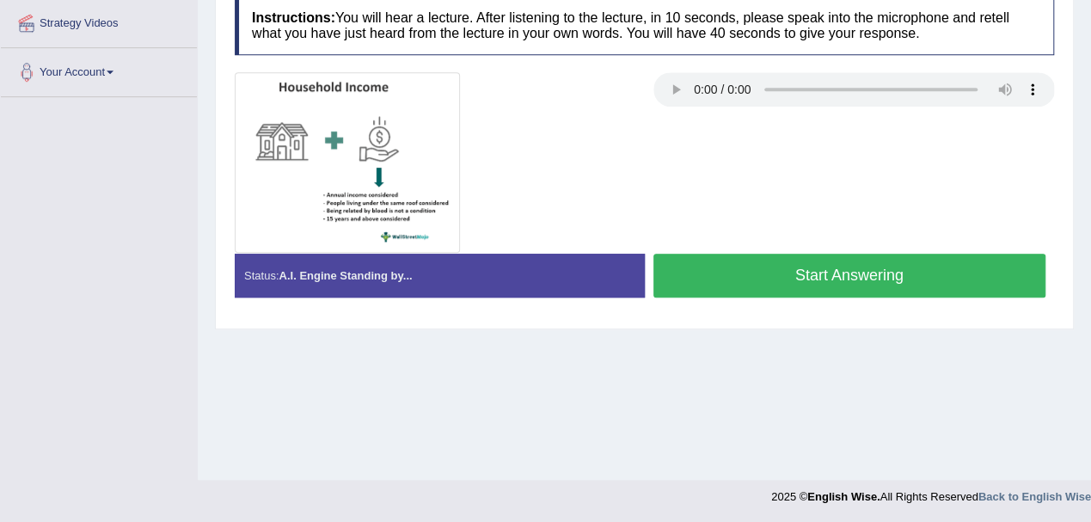
scroll to position [380, 0]
click at [702, 272] on button "Start Answering" at bounding box center [849, 276] width 393 height 44
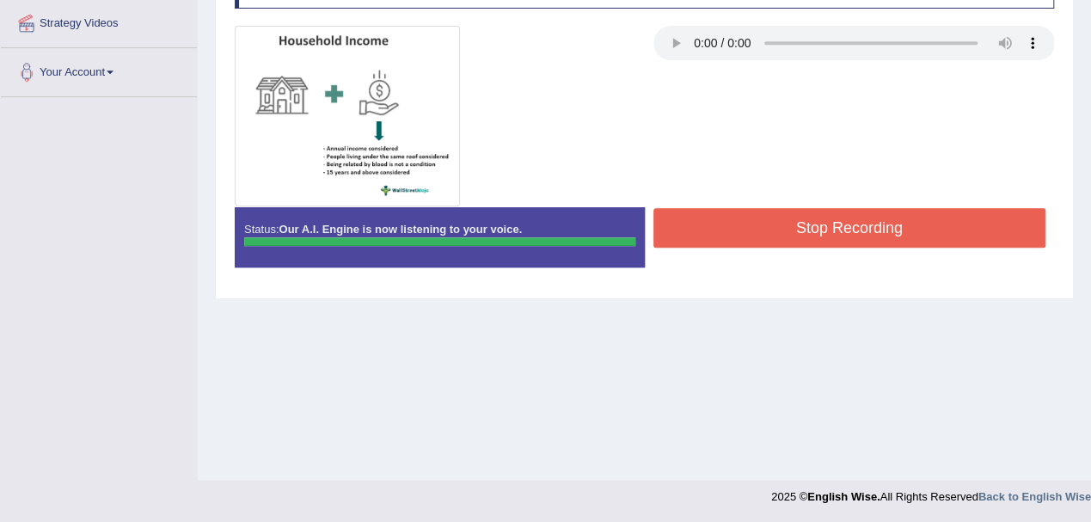
click at [861, 223] on button "Stop Recording" at bounding box center [849, 228] width 393 height 40
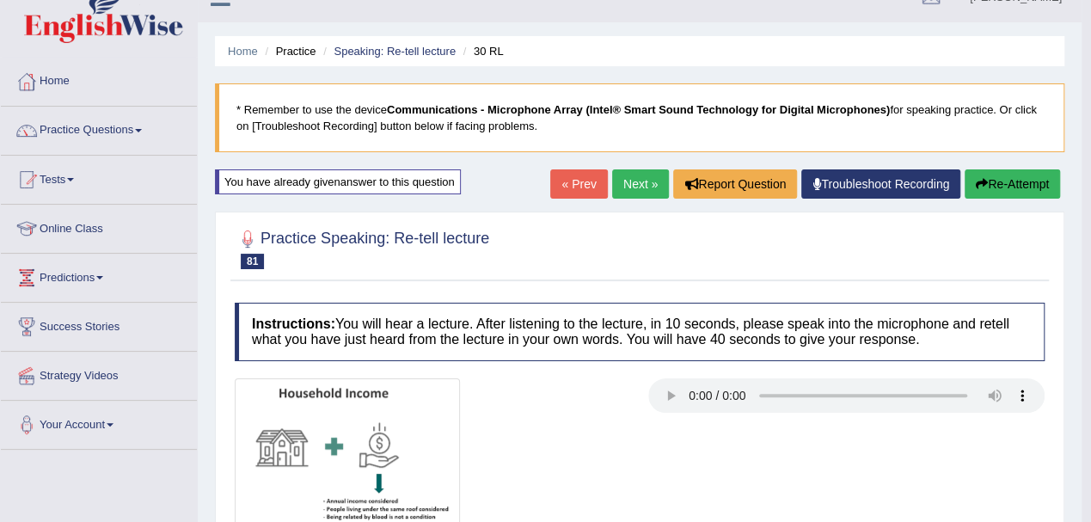
scroll to position [0, 0]
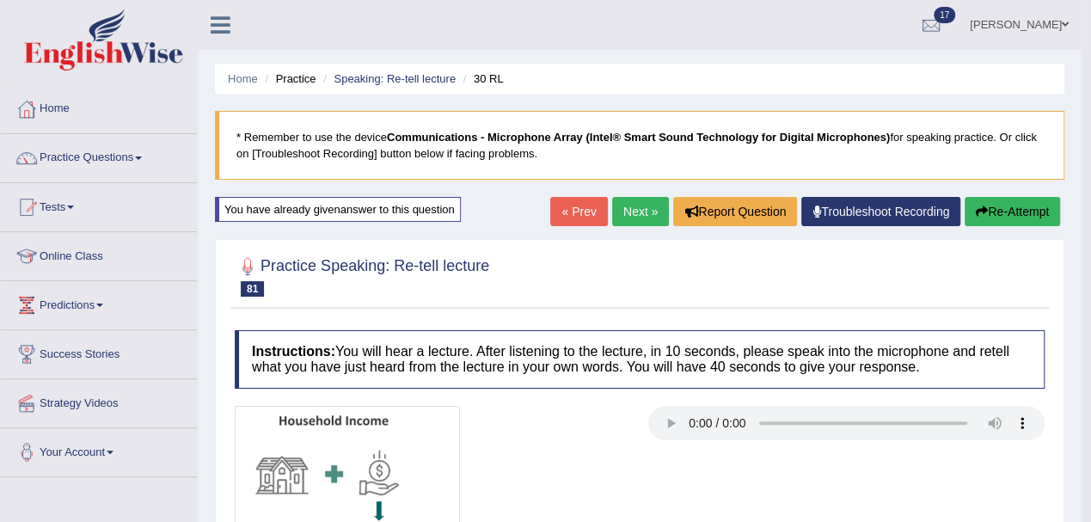
click at [620, 209] on link "Next »" at bounding box center [640, 211] width 57 height 29
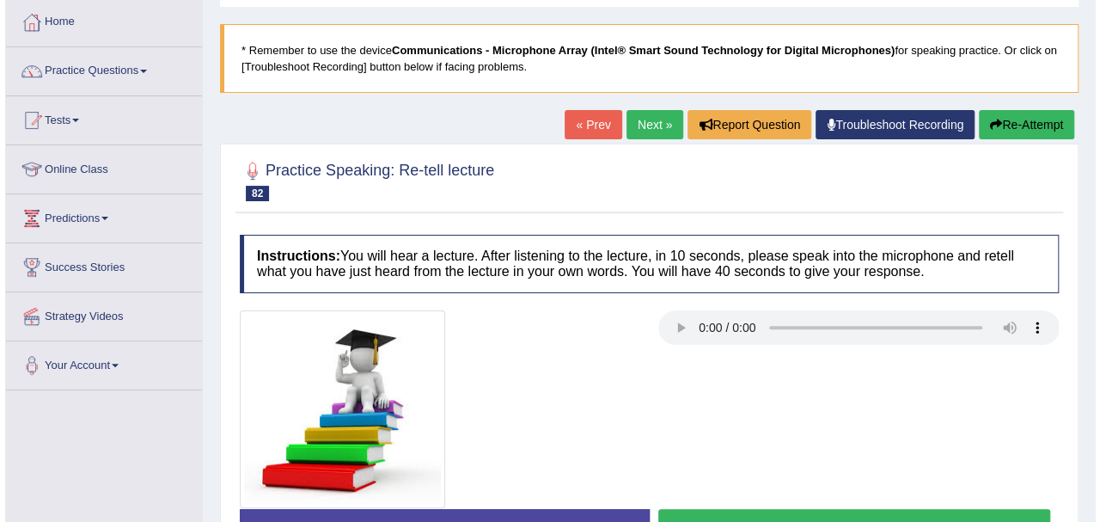
scroll to position [114, 0]
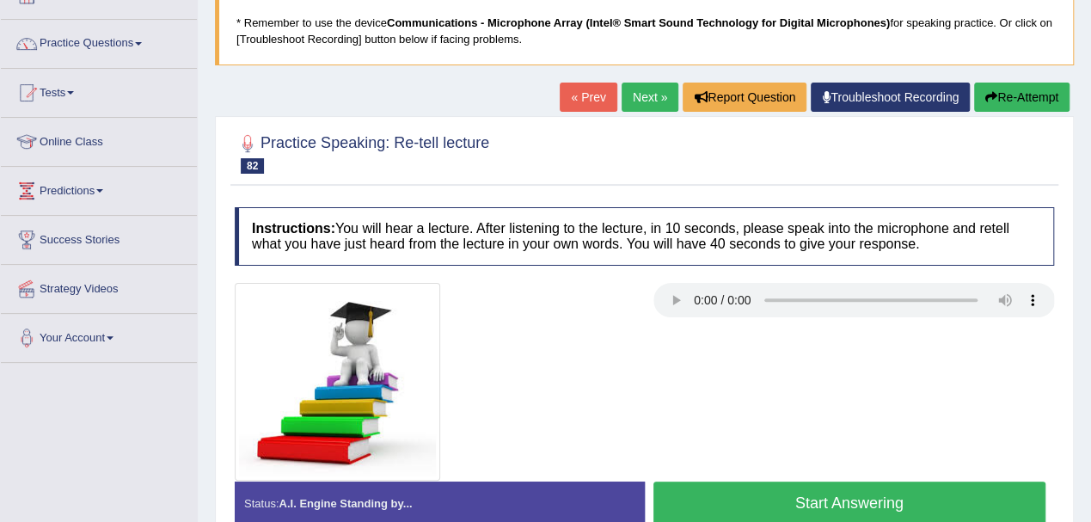
click at [860, 493] on button "Start Answering" at bounding box center [849, 503] width 393 height 44
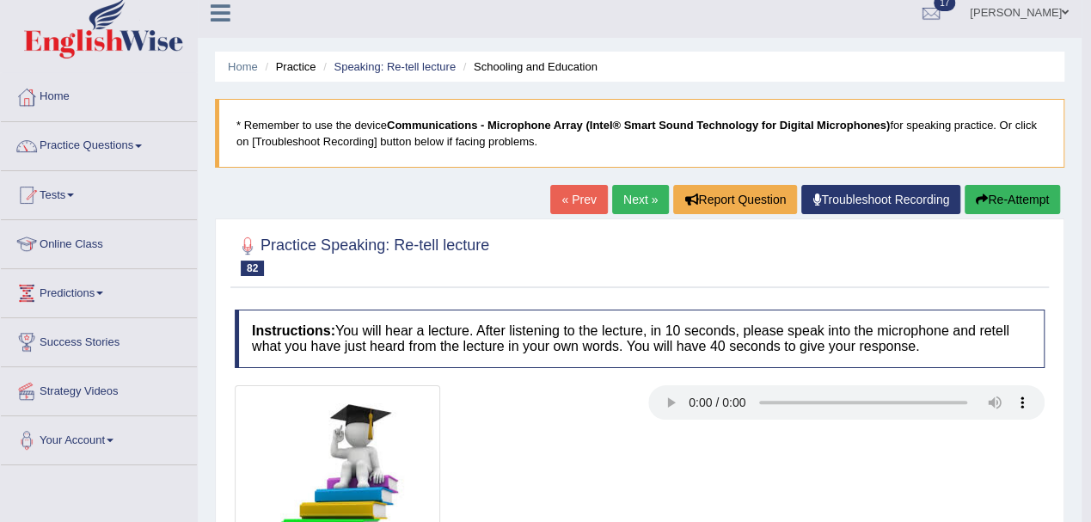
scroll to position [0, 0]
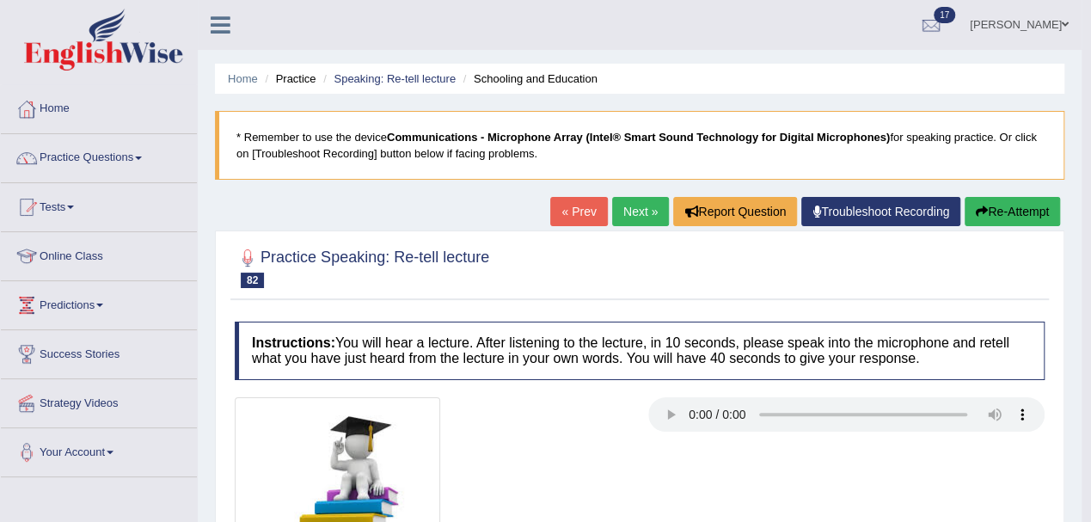
click at [629, 220] on link "Next »" at bounding box center [640, 211] width 57 height 29
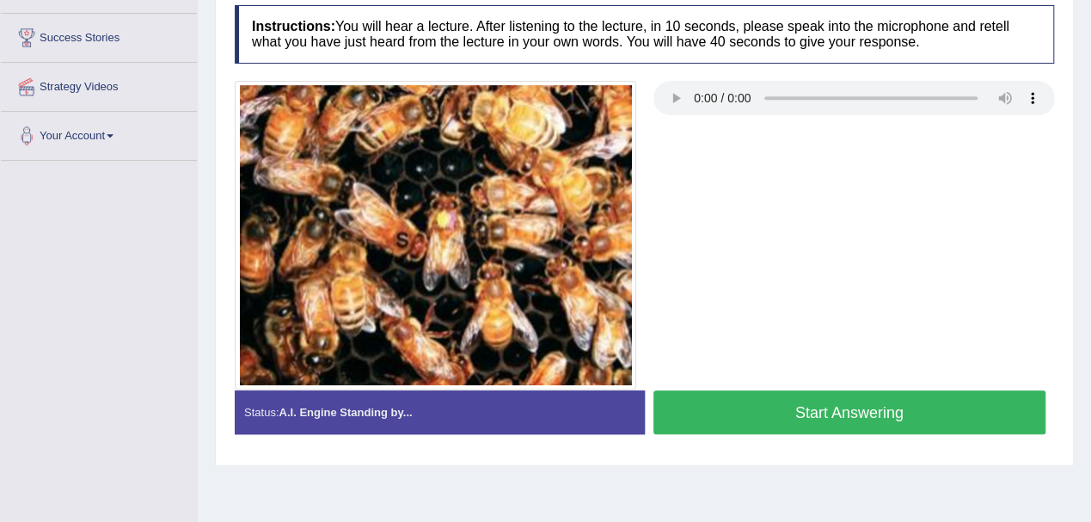
scroll to position [344, 0]
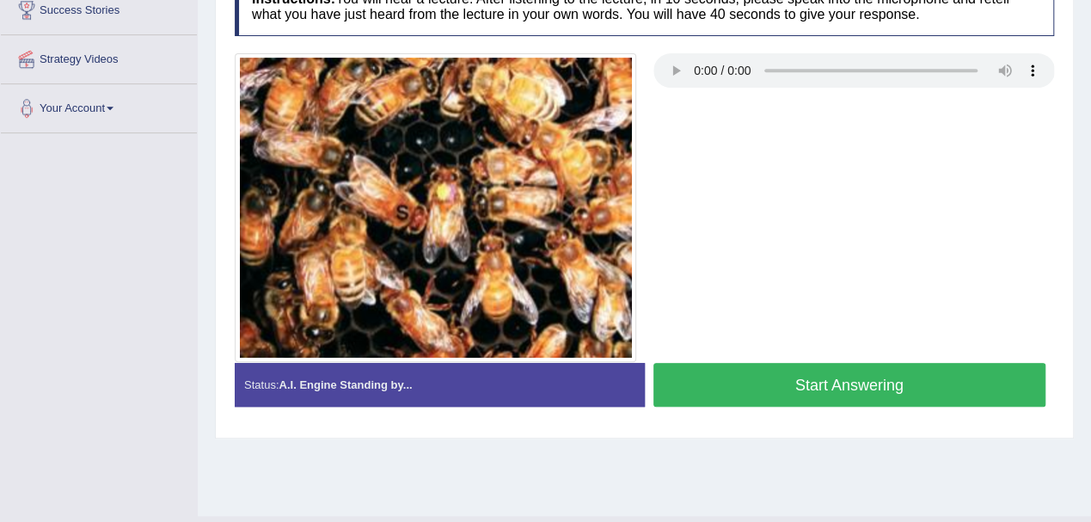
click at [745, 378] on button "Start Answering" at bounding box center [849, 385] width 393 height 44
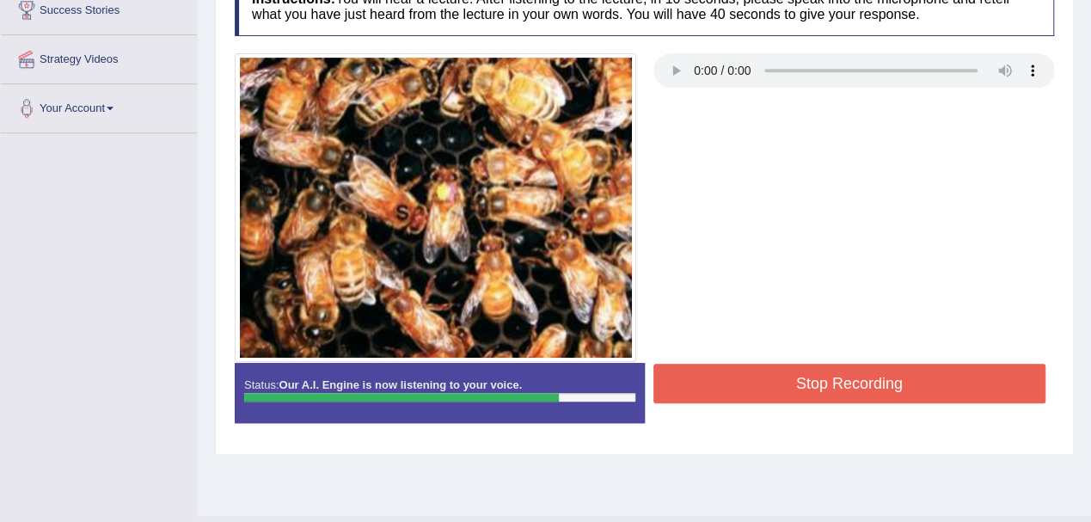
click at [745, 380] on button "Stop Recording" at bounding box center [849, 384] width 393 height 40
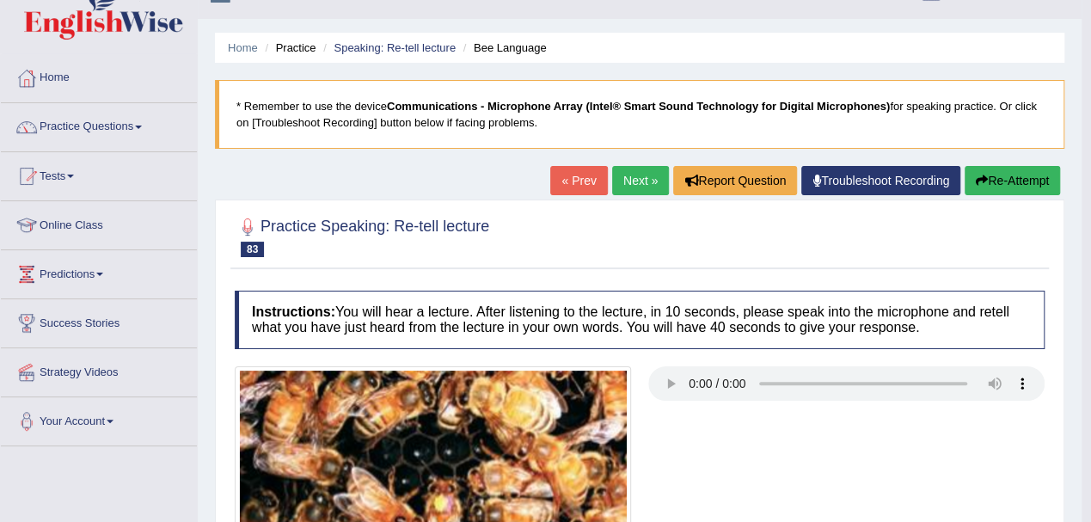
scroll to position [0, 0]
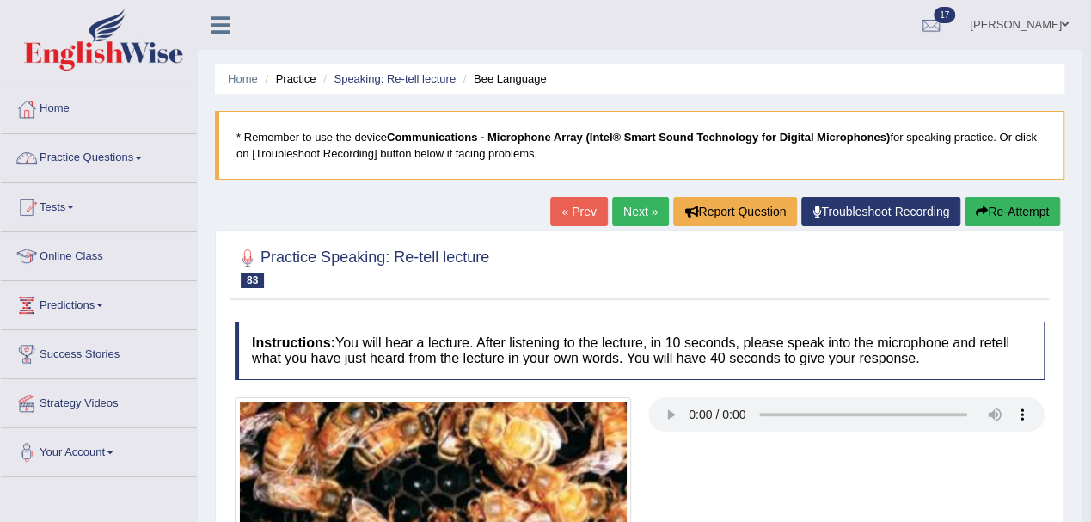
click at [104, 158] on link "Practice Questions" at bounding box center [99, 155] width 196 height 43
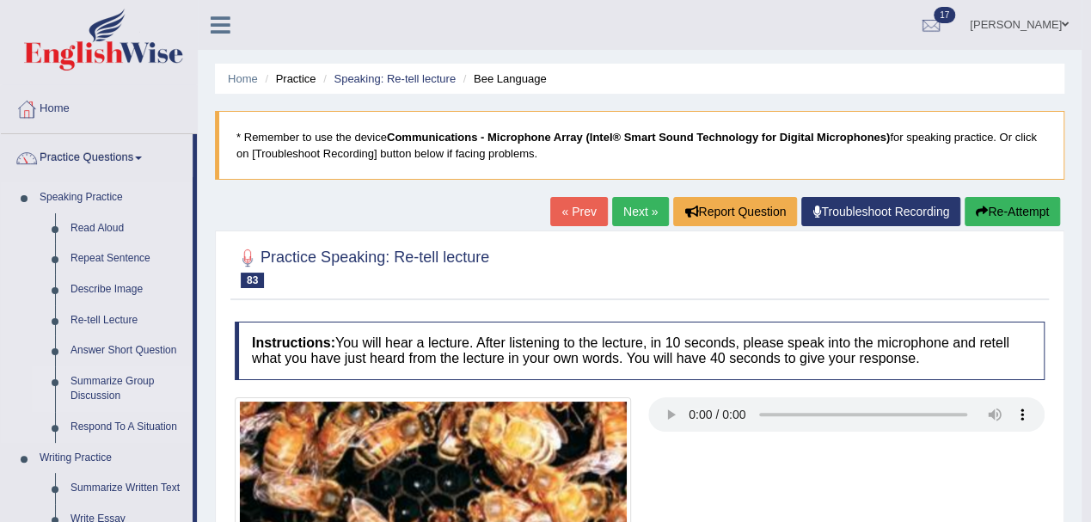
click at [101, 379] on link "Summarize Group Discussion" at bounding box center [128, 389] width 130 height 46
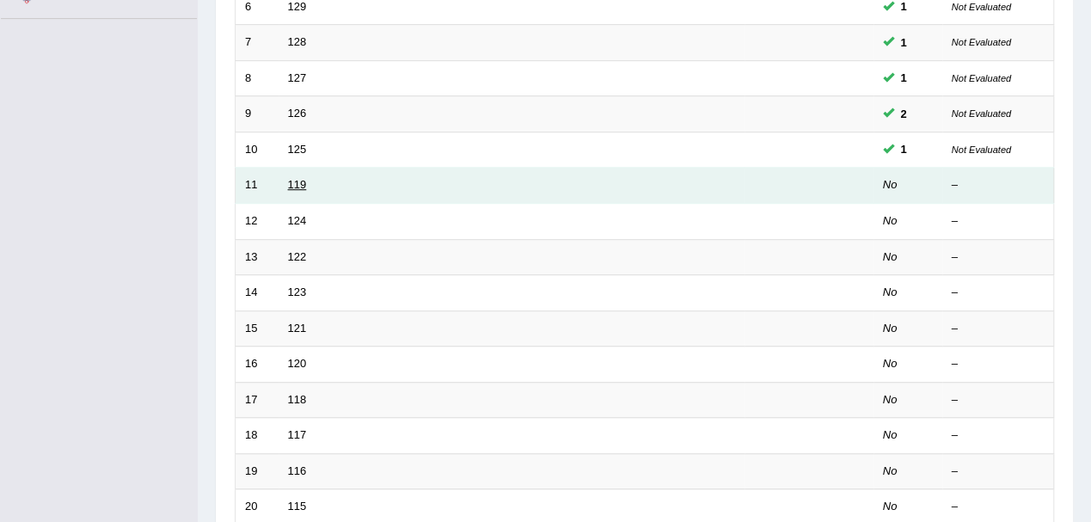
click at [294, 178] on link "119" at bounding box center [297, 184] width 19 height 13
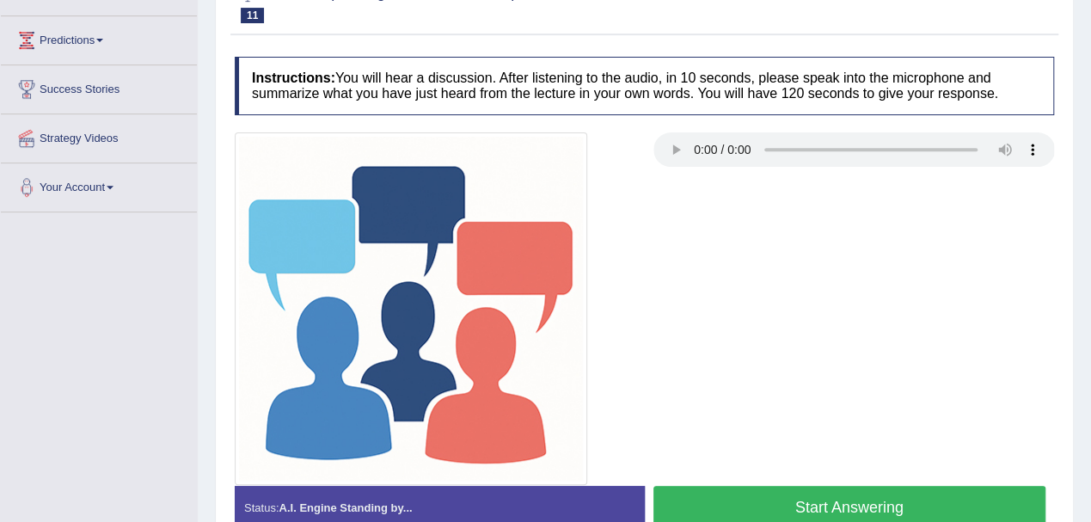
scroll to position [380, 0]
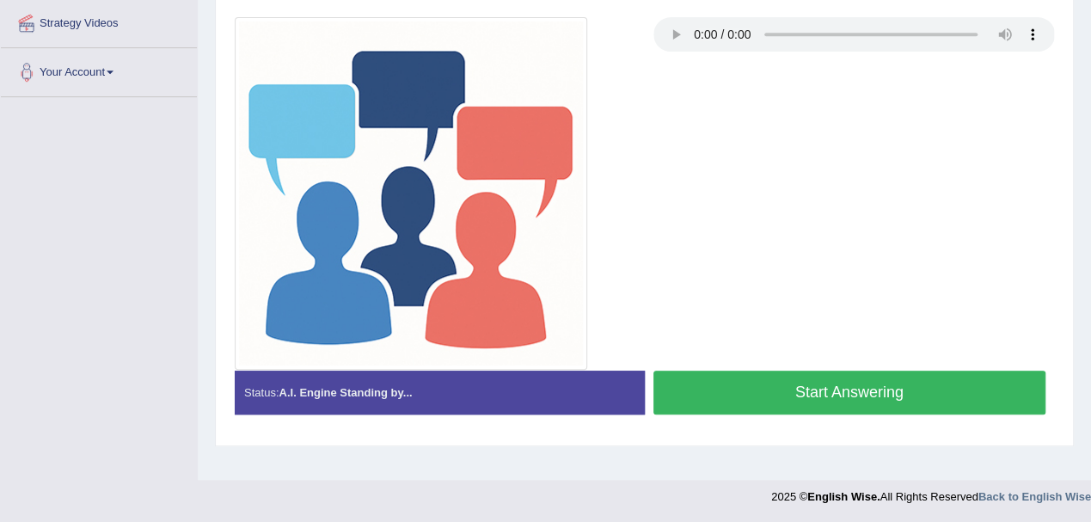
click at [719, 394] on button "Start Answering" at bounding box center [849, 392] width 393 height 44
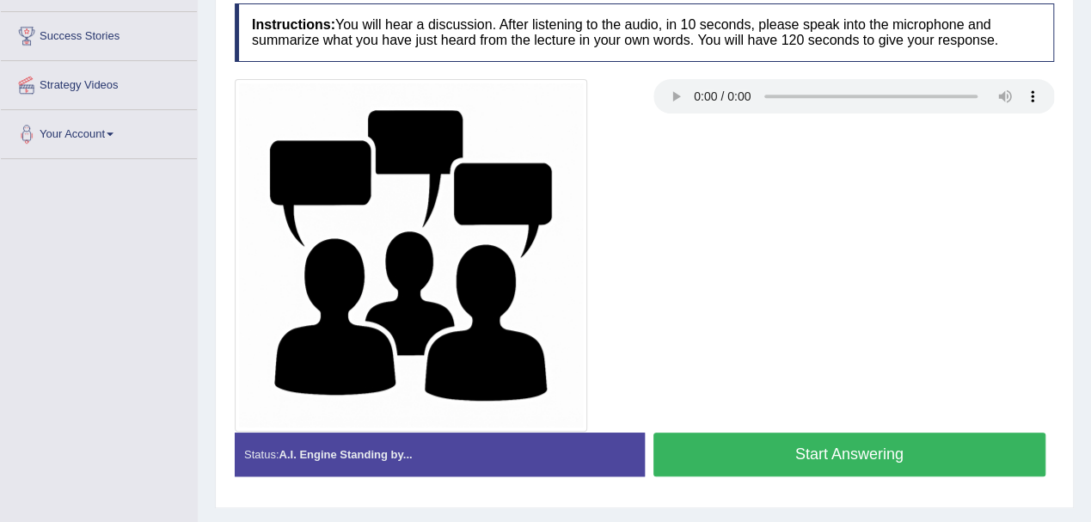
scroll to position [380, 0]
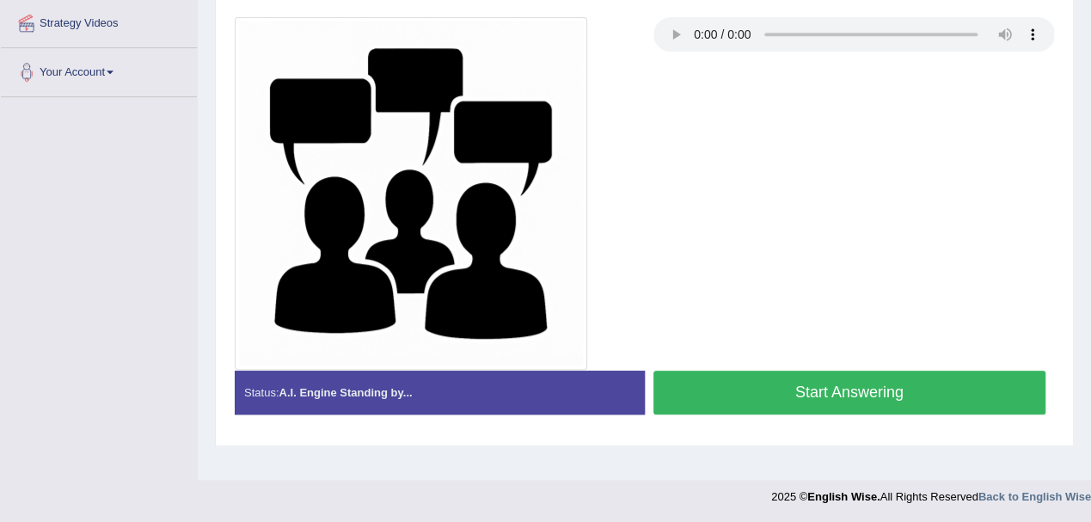
click at [713, 394] on button "Start Answering" at bounding box center [849, 392] width 393 height 44
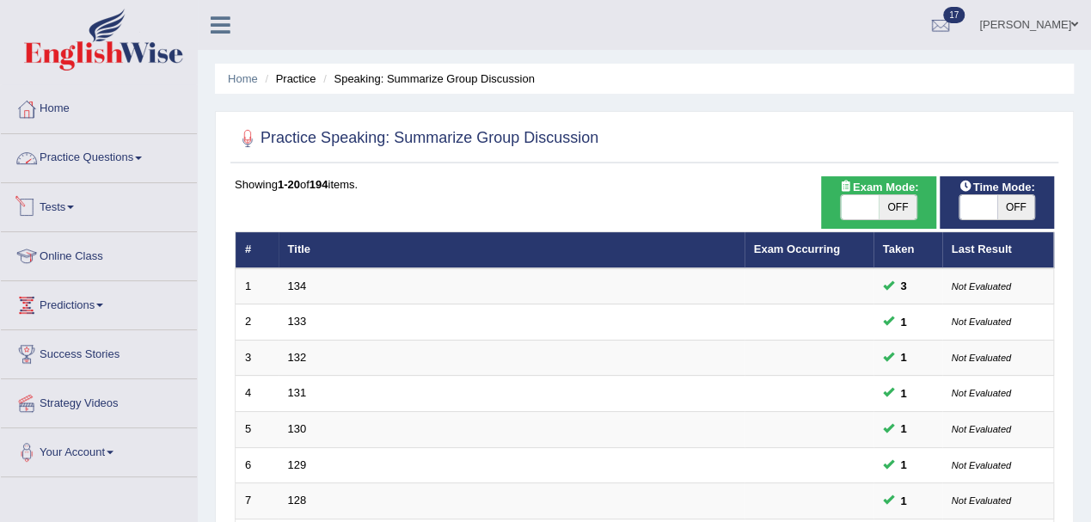
click at [64, 156] on link "Practice Questions" at bounding box center [99, 155] width 196 height 43
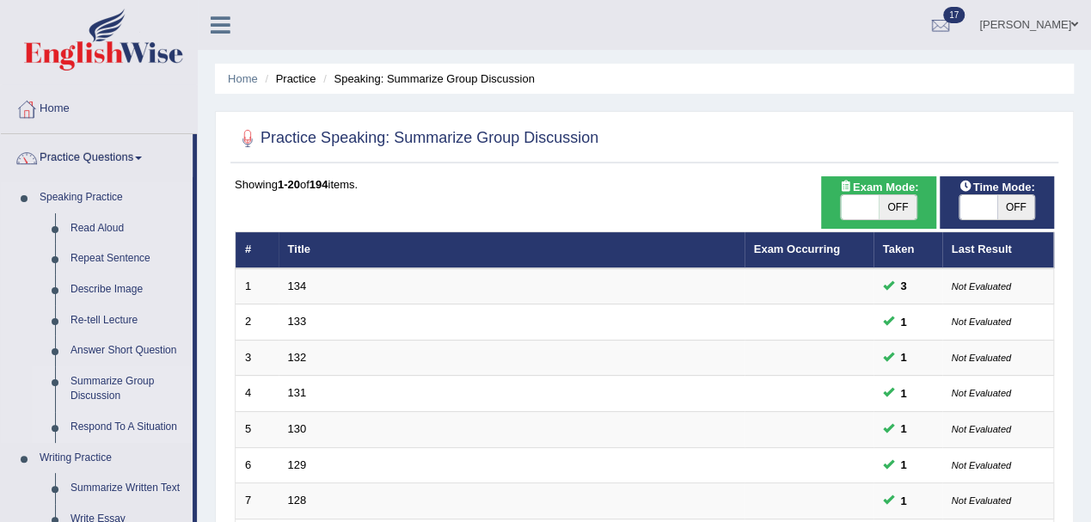
click at [100, 426] on link "Respond To A Situation" at bounding box center [128, 427] width 130 height 31
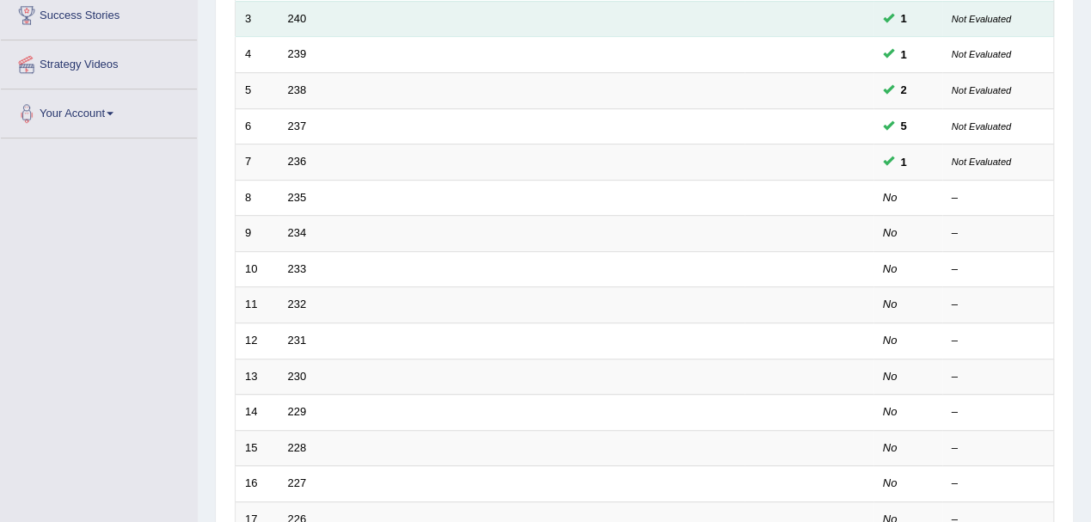
scroll to position [114, 0]
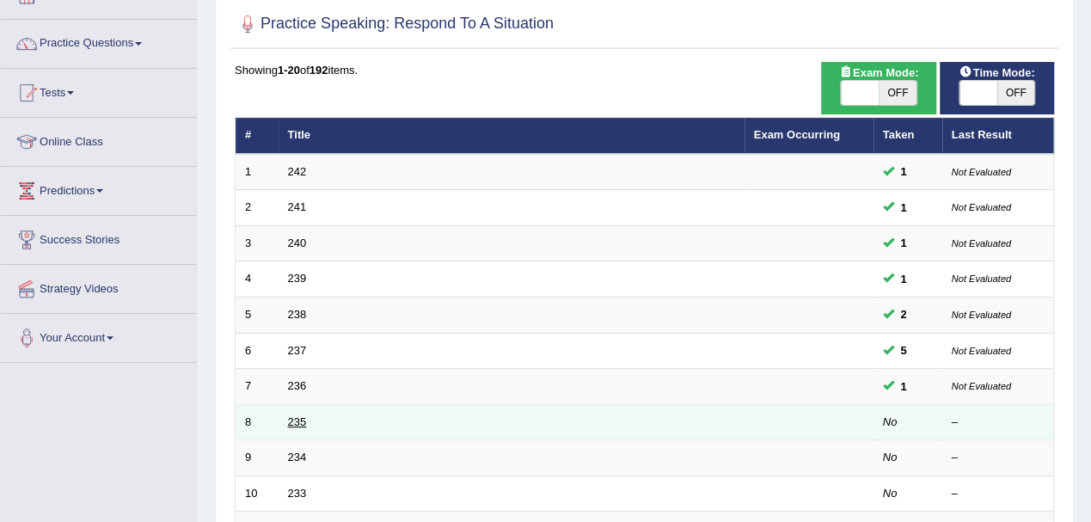
click at [296, 421] on link "235" at bounding box center [297, 421] width 19 height 13
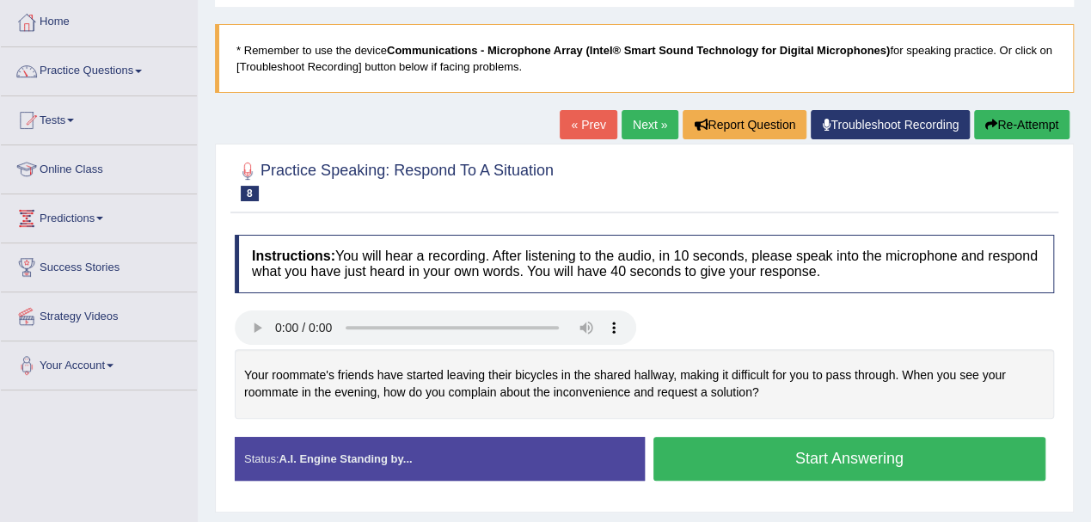
scroll to position [114, 0]
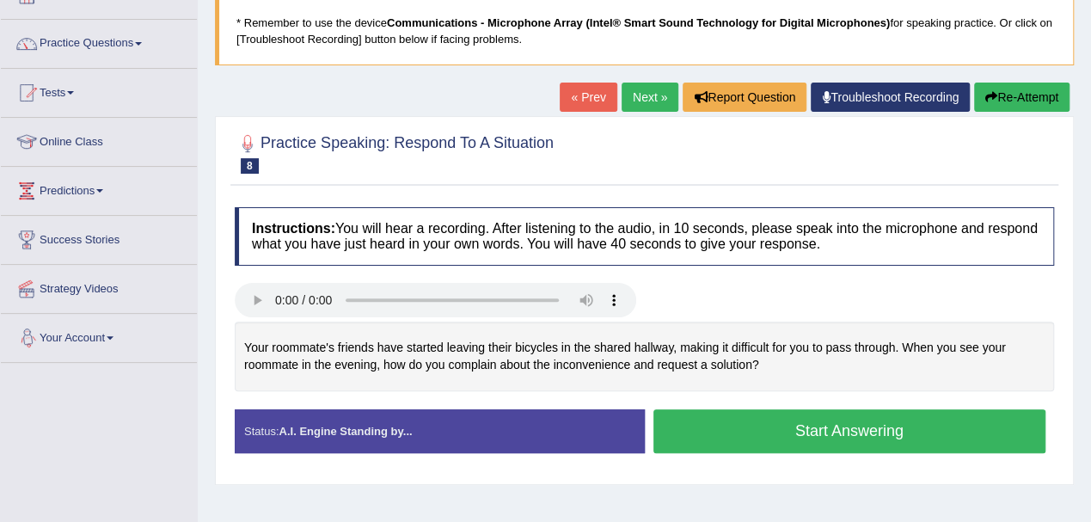
click at [764, 430] on button "Start Answering" at bounding box center [849, 431] width 393 height 44
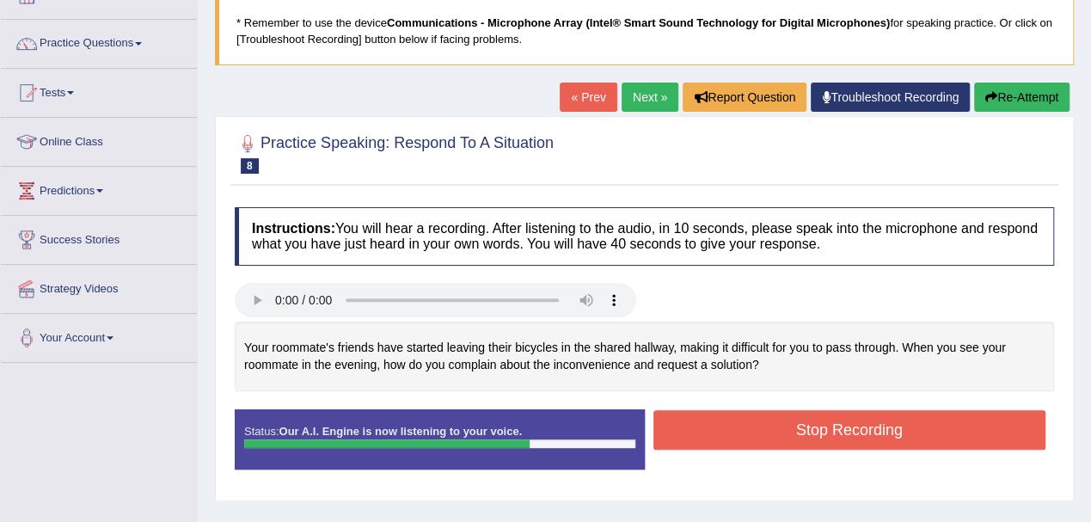
click at [1023, 100] on button "Re-Attempt" at bounding box center [1021, 97] width 95 height 29
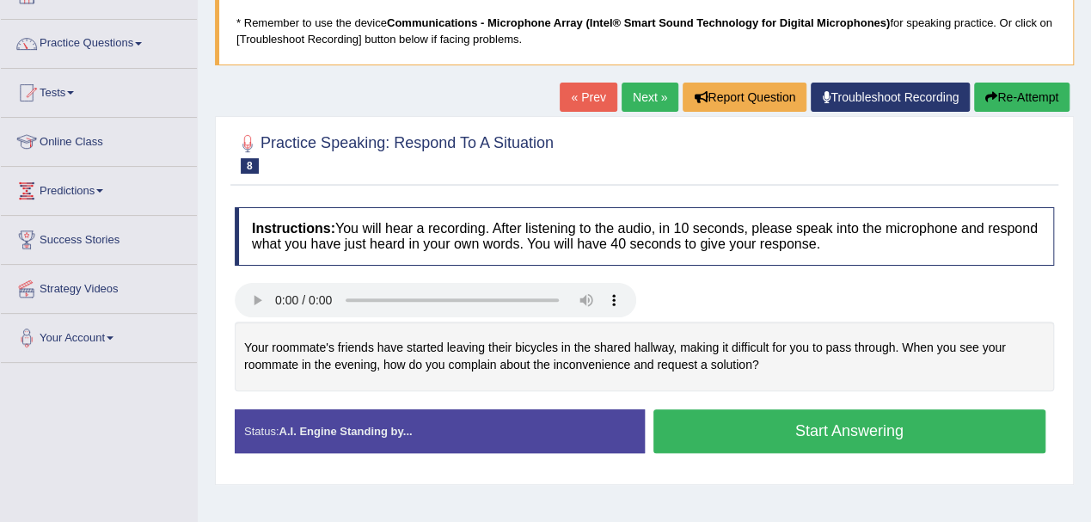
click at [713, 426] on button "Start Answering" at bounding box center [849, 431] width 393 height 44
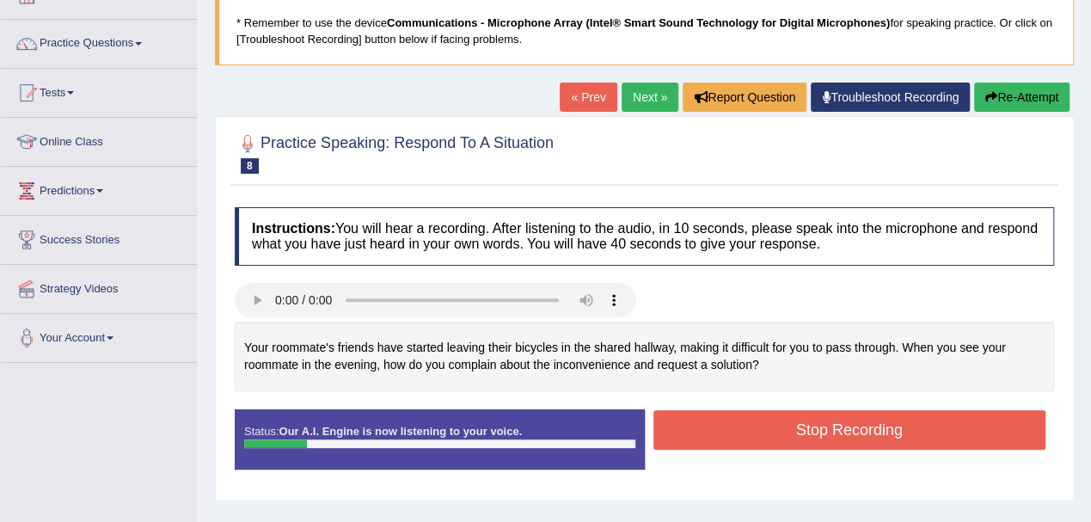
click at [994, 92] on button "Re-Attempt" at bounding box center [1021, 97] width 95 height 29
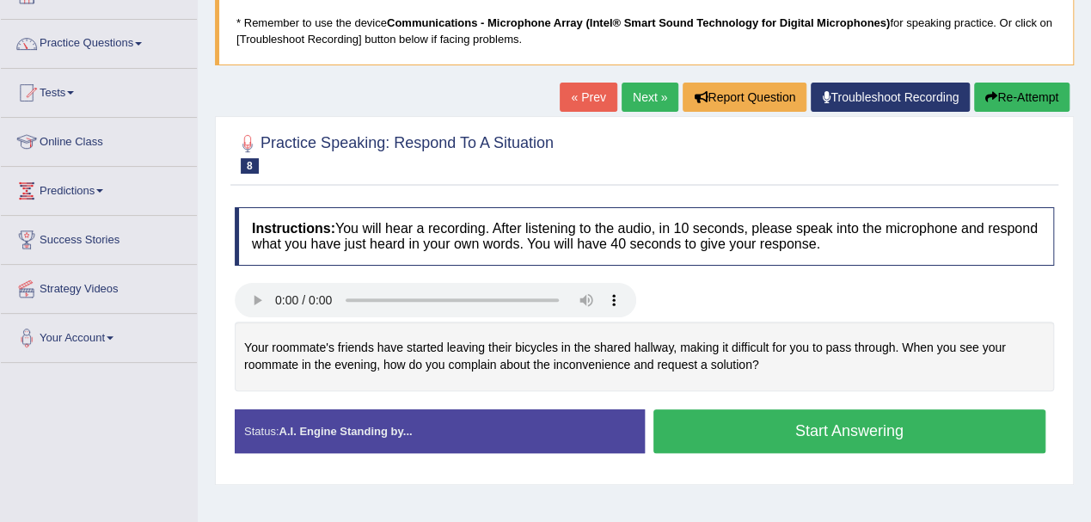
click at [758, 416] on button "Start Answering" at bounding box center [849, 431] width 393 height 44
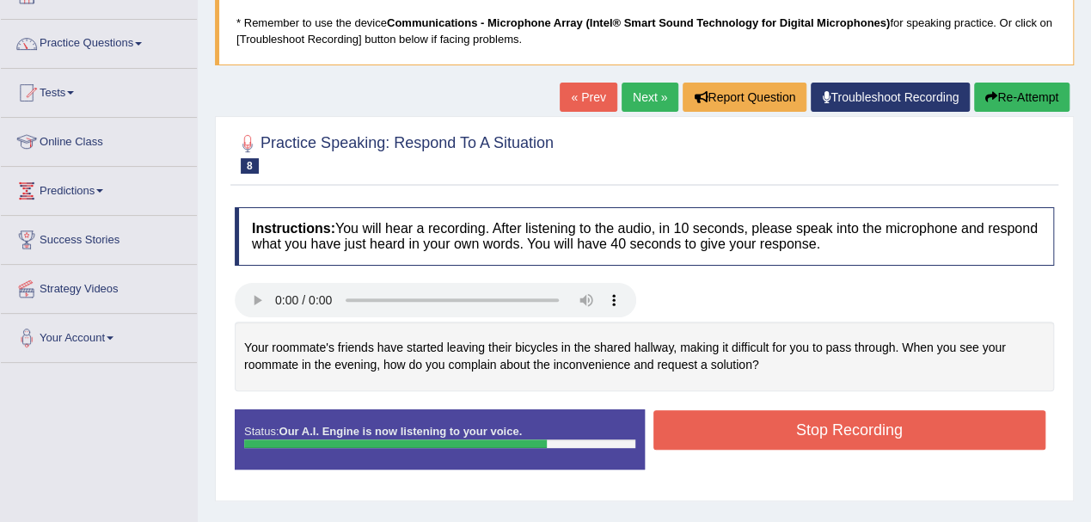
click at [787, 432] on button "Stop Recording" at bounding box center [849, 430] width 393 height 40
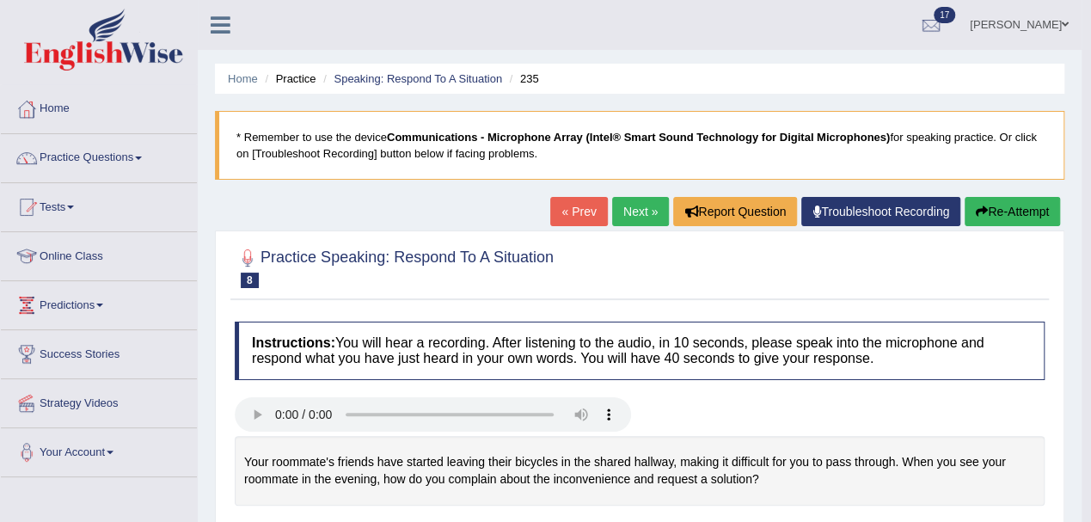
click at [633, 219] on link "Next »" at bounding box center [640, 211] width 57 height 29
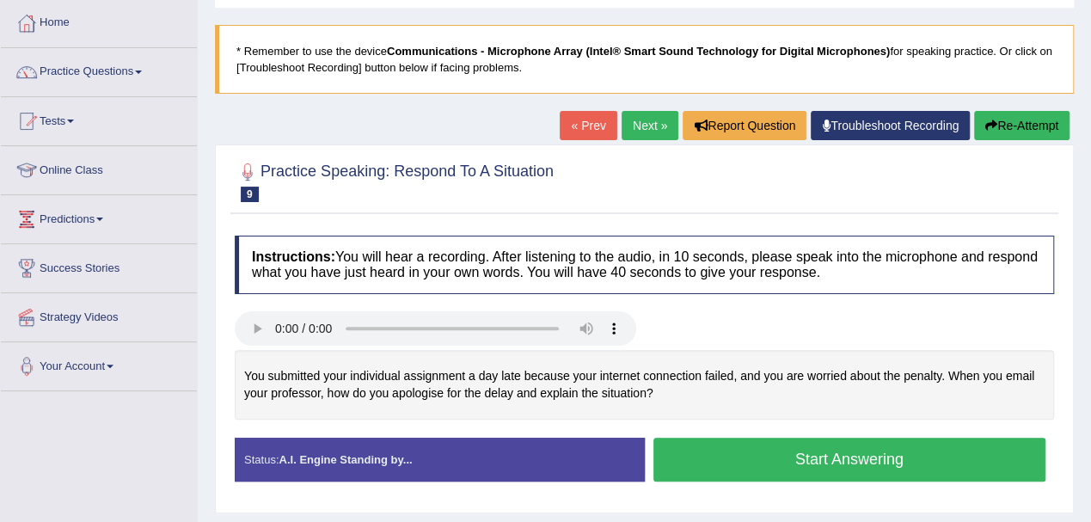
scroll to position [114, 0]
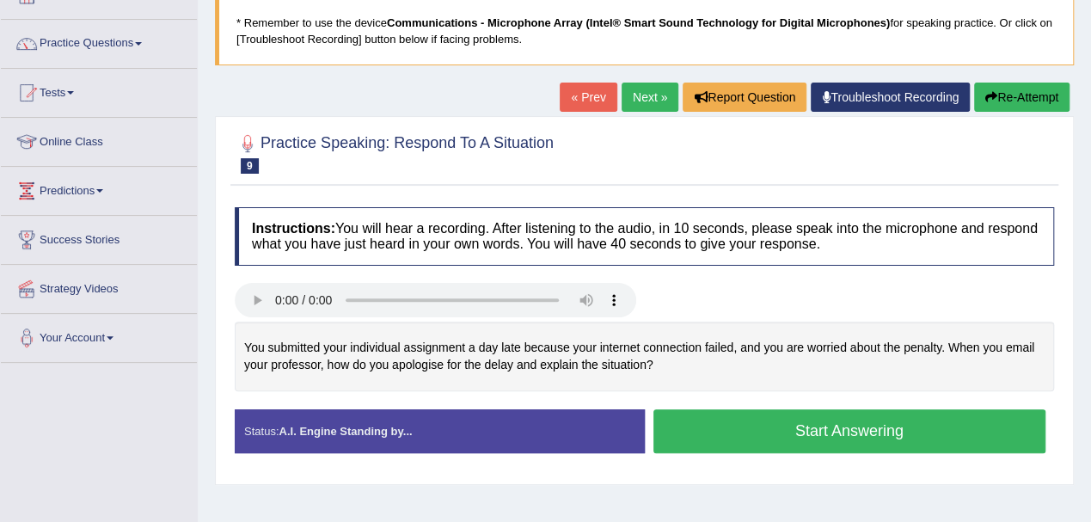
click at [706, 424] on button "Start Answering" at bounding box center [849, 431] width 393 height 44
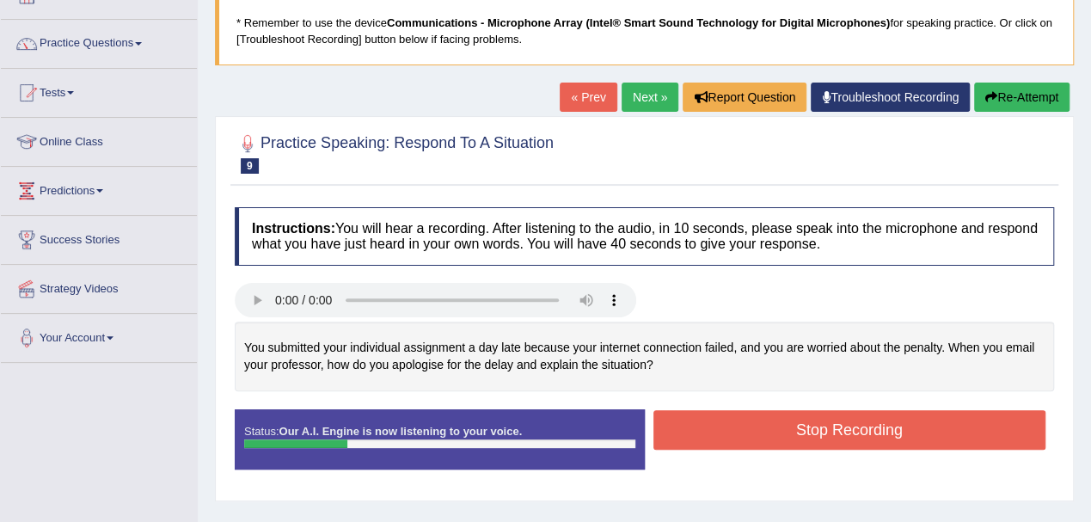
click at [1002, 98] on button "Re-Attempt" at bounding box center [1021, 97] width 95 height 29
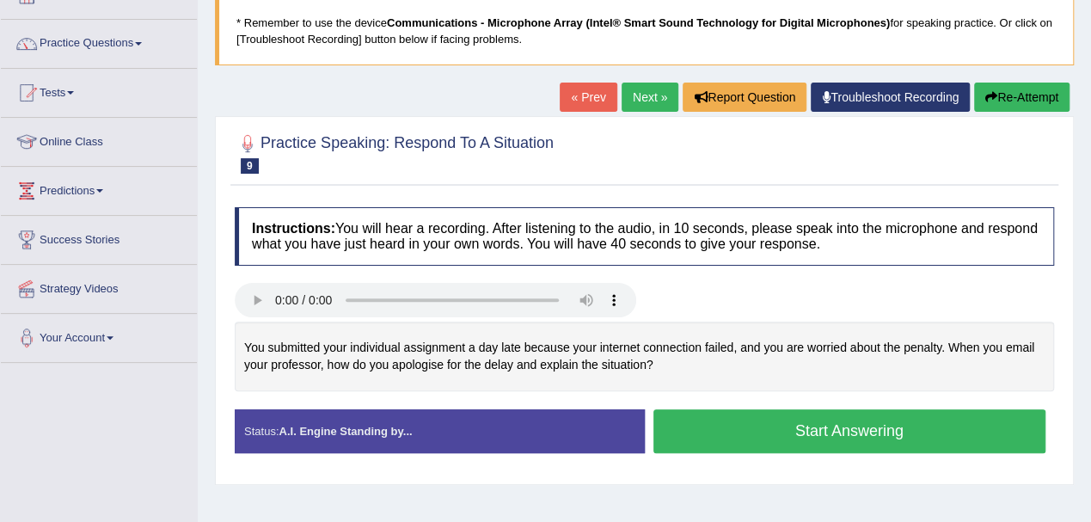
click at [708, 418] on button "Start Answering" at bounding box center [849, 431] width 393 height 44
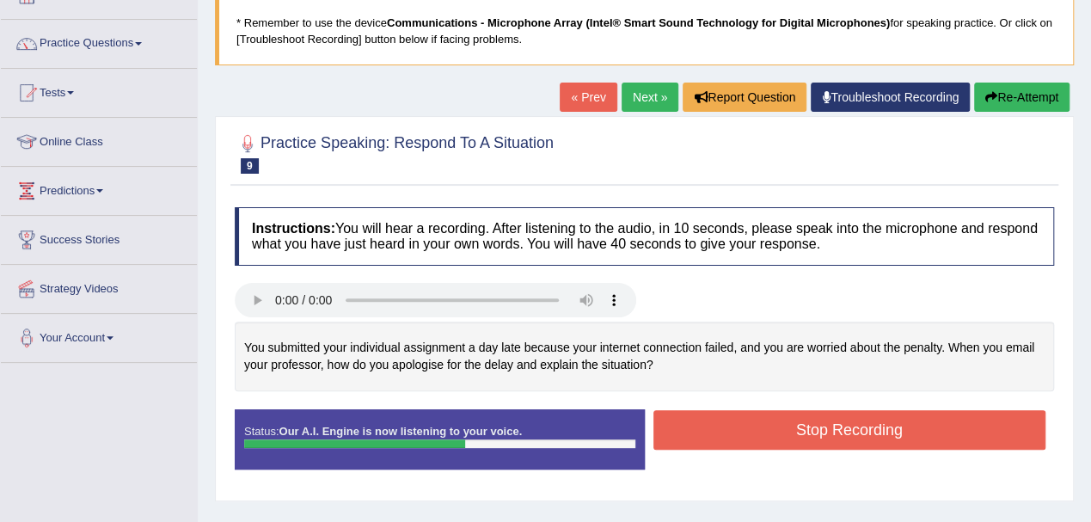
click at [712, 433] on button "Stop Recording" at bounding box center [849, 430] width 393 height 40
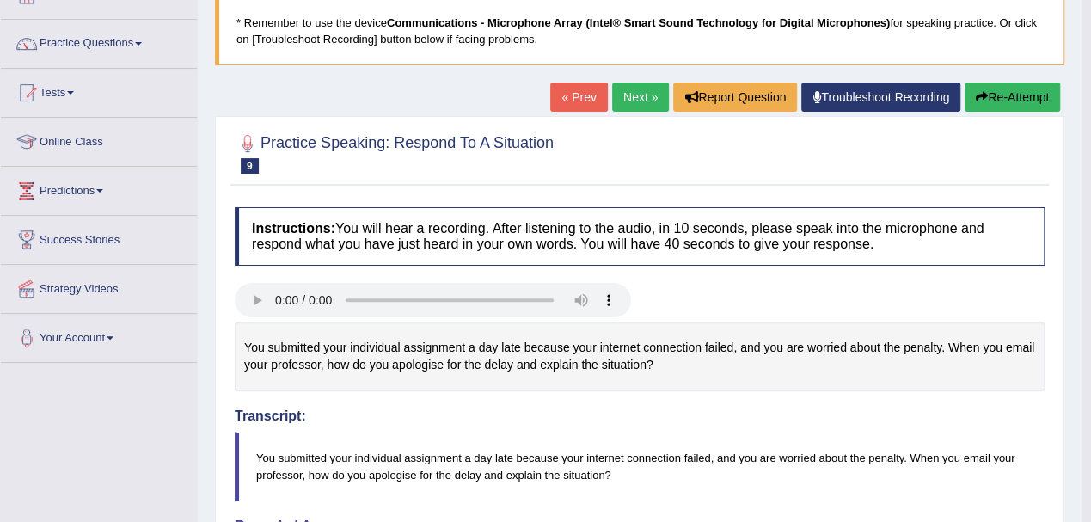
click at [1009, 95] on button "Re-Attempt" at bounding box center [1011, 97] width 95 height 29
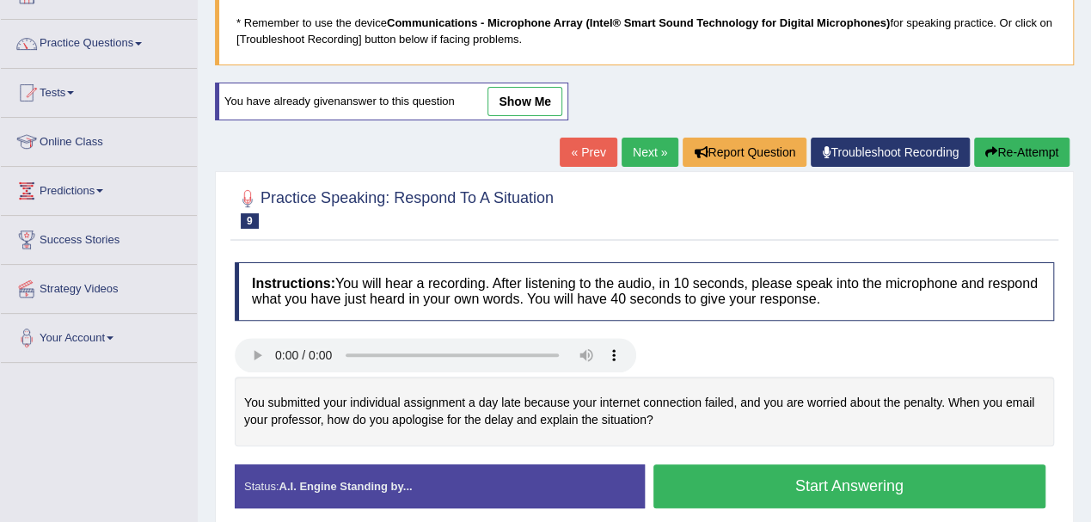
click at [705, 474] on button "Start Answering" at bounding box center [849, 486] width 393 height 44
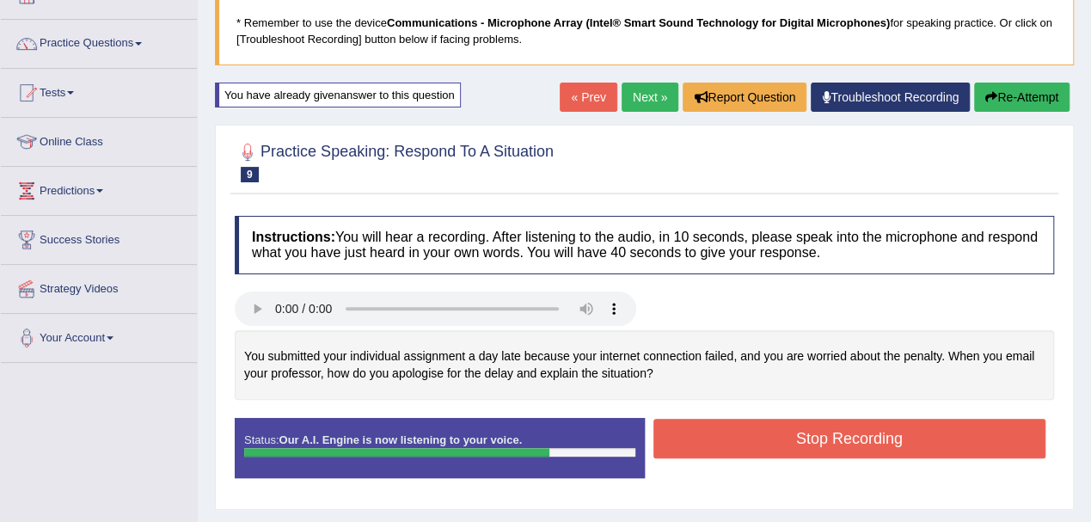
click at [712, 437] on button "Stop Recording" at bounding box center [849, 439] width 393 height 40
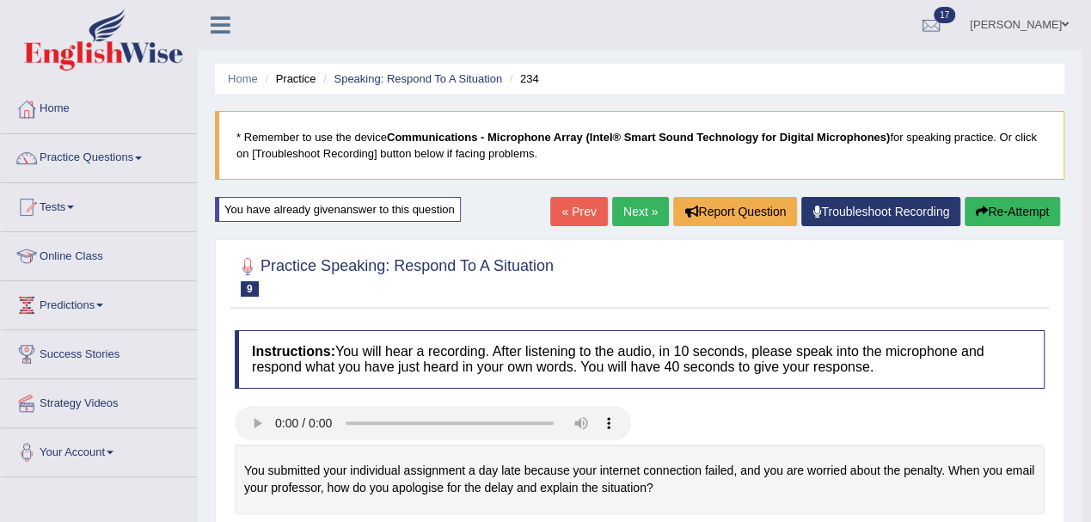
click at [624, 213] on link "Next »" at bounding box center [640, 211] width 57 height 29
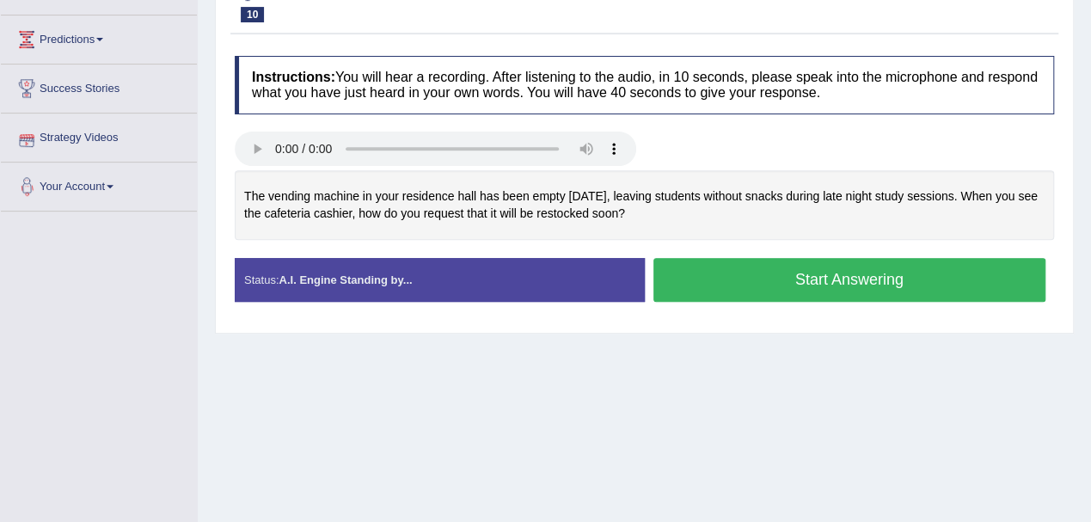
scroll to position [151, 0]
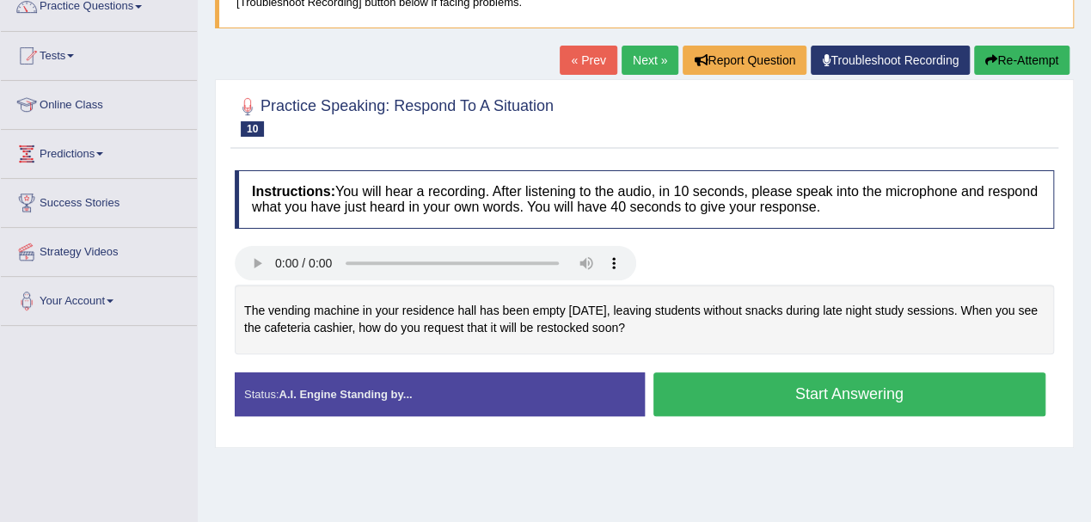
click at [733, 386] on button "Start Answering" at bounding box center [849, 394] width 393 height 44
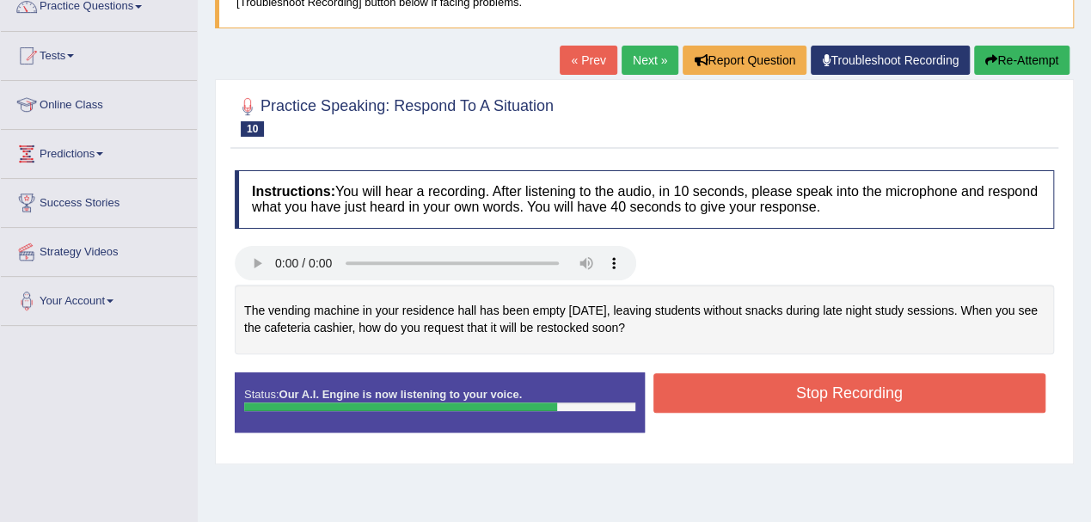
click at [767, 391] on button "Stop Recording" at bounding box center [849, 393] width 393 height 40
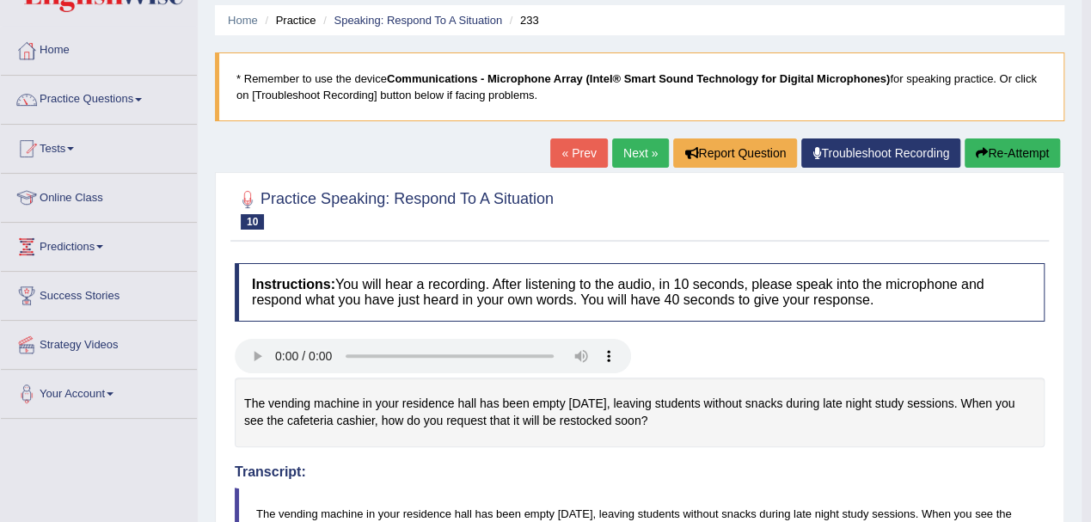
scroll to position [0, 0]
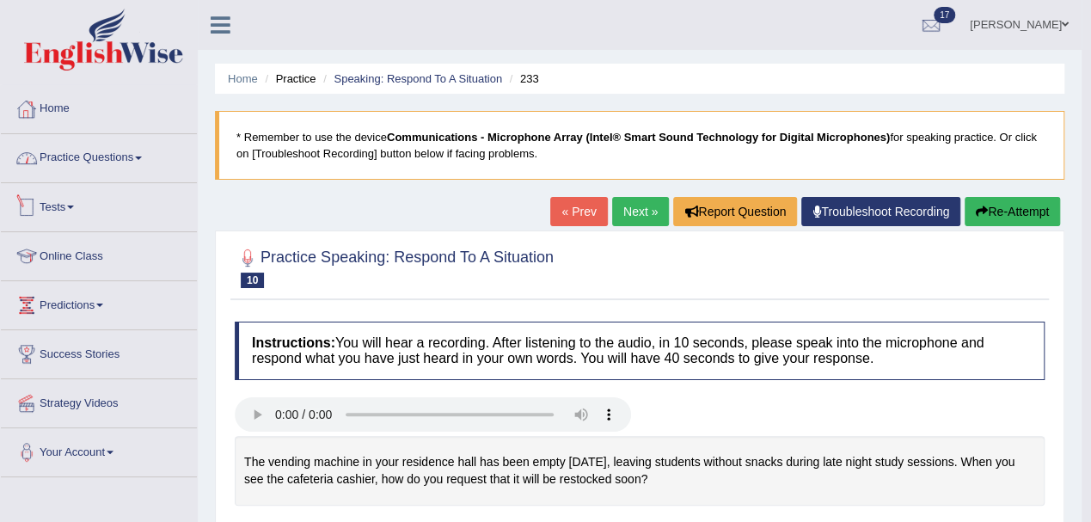
click at [112, 160] on link "Practice Questions" at bounding box center [99, 155] width 196 height 43
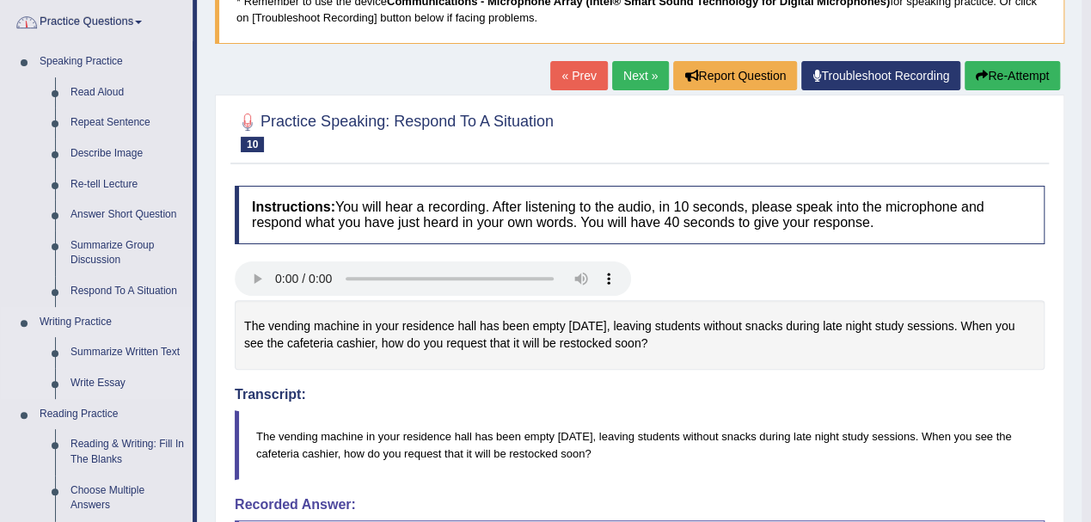
scroll to position [229, 0]
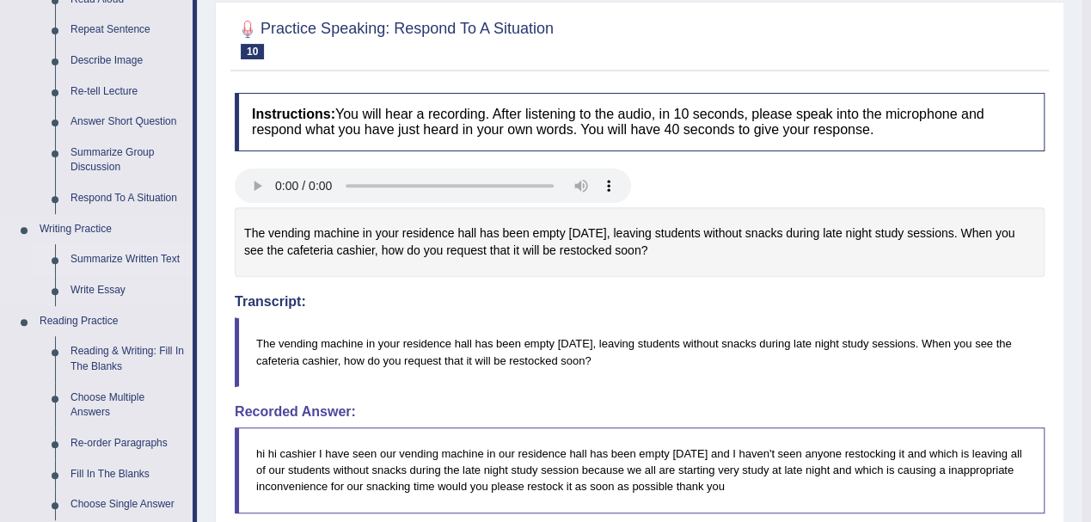
click at [113, 254] on link "Summarize Written Text" at bounding box center [128, 259] width 130 height 31
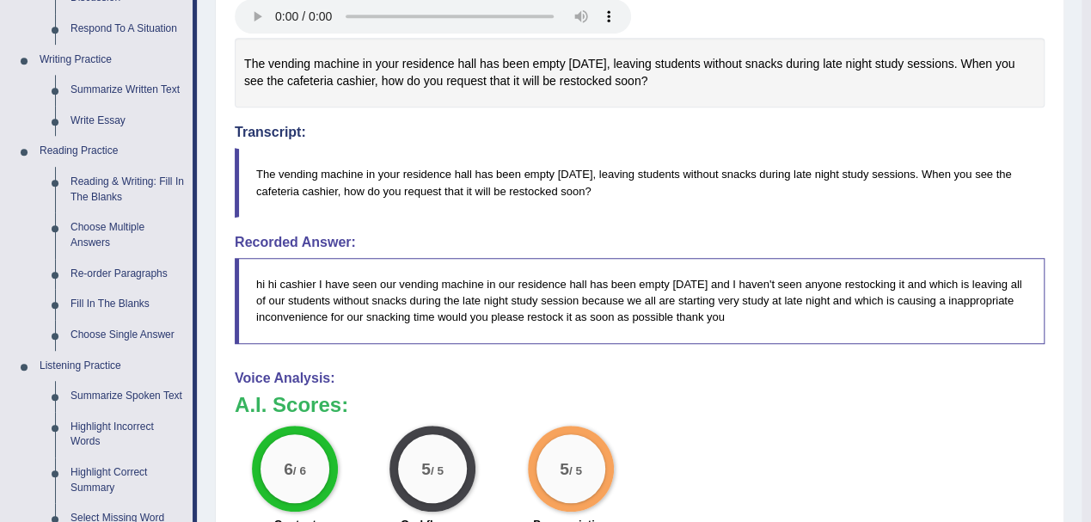
scroll to position [868, 0]
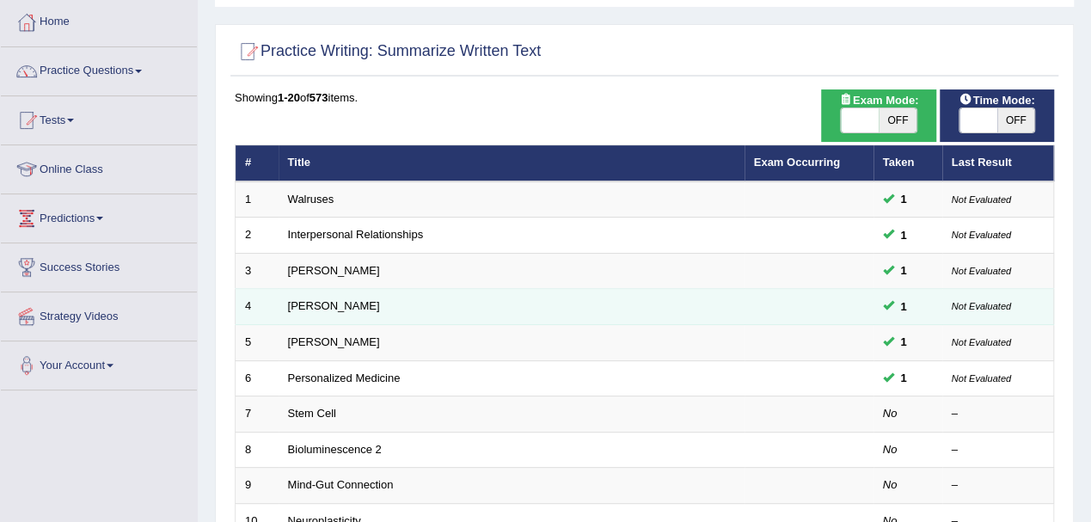
scroll to position [114, 0]
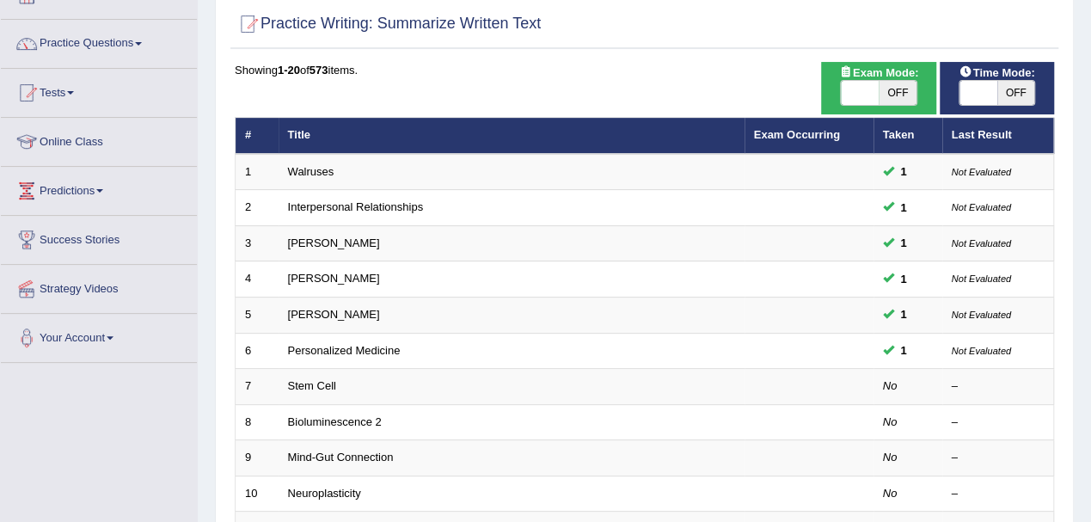
click at [1016, 84] on span "OFF" at bounding box center [1016, 93] width 38 height 24
checkbox input "true"
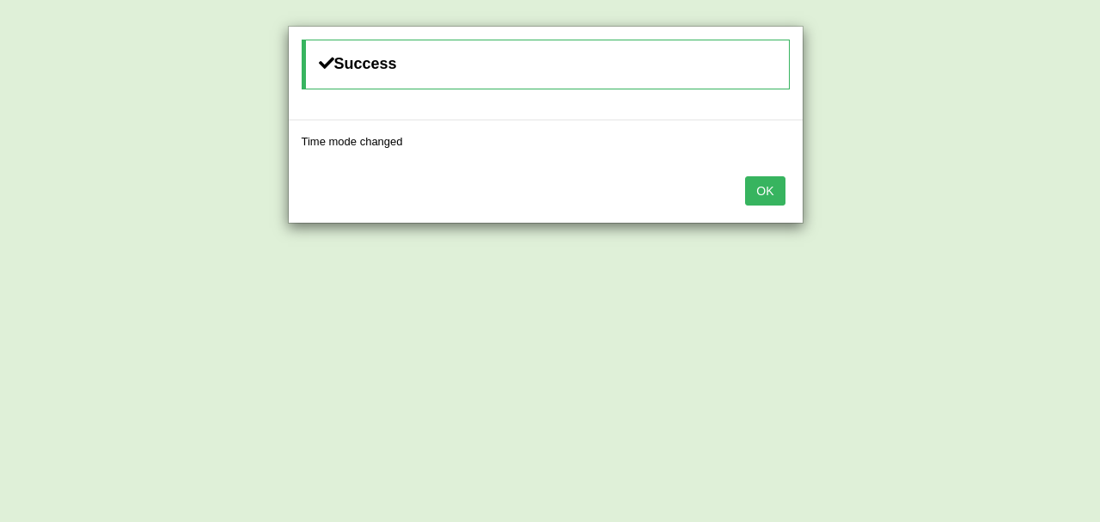
click at [751, 194] on button "OK" at bounding box center [765, 190] width 40 height 29
